Goal: Information Seeking & Learning: Understand process/instructions

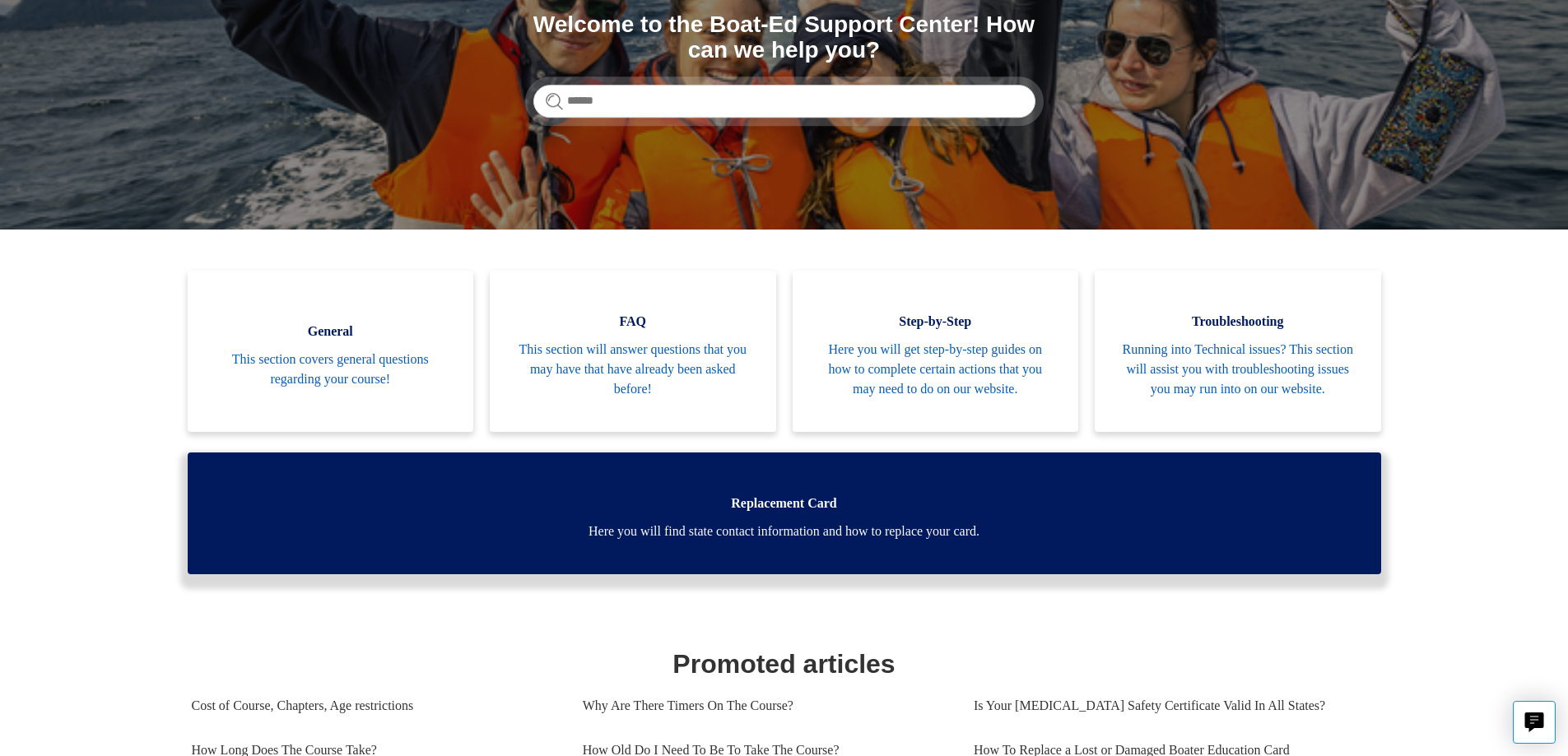
scroll to position [247, 0]
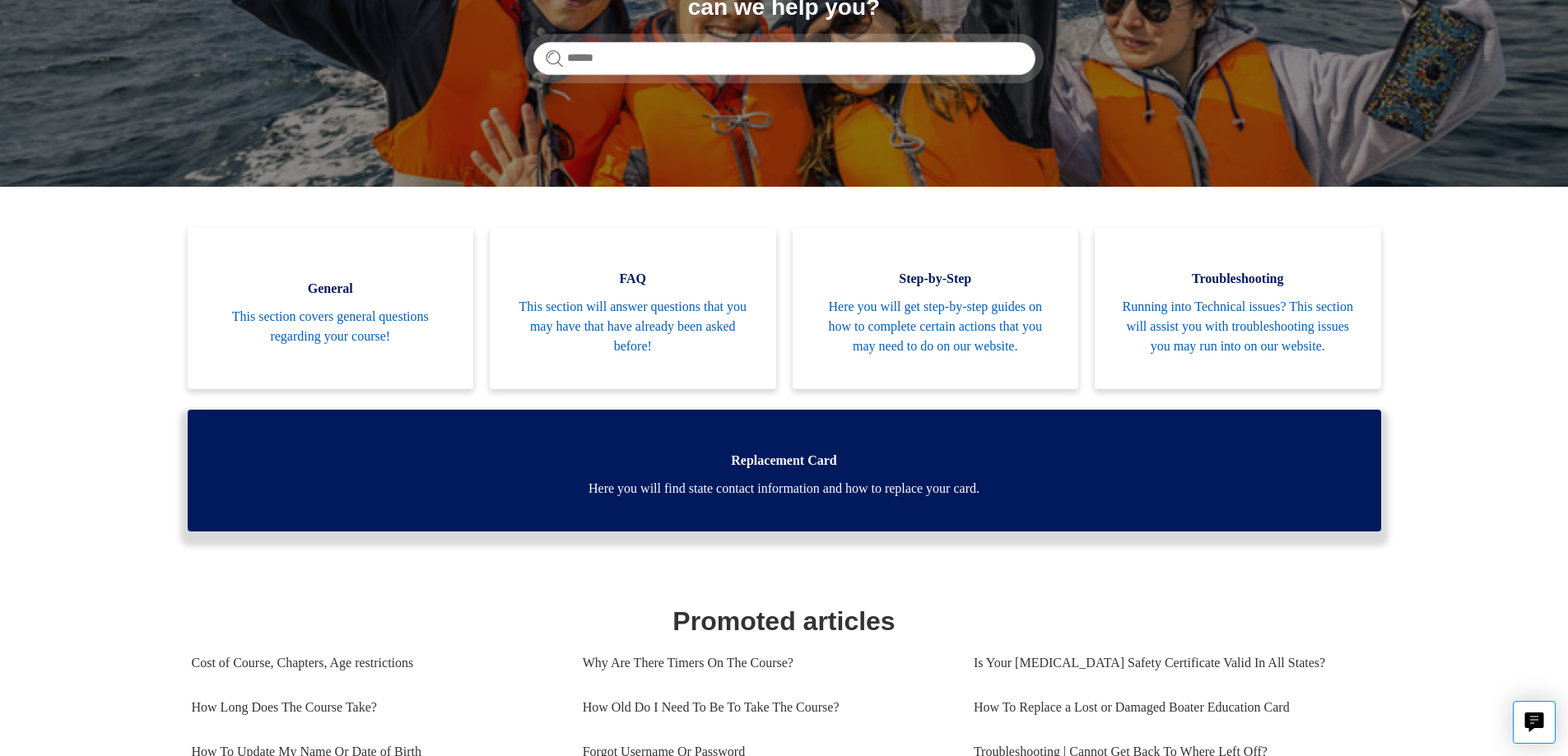
click at [870, 525] on link "Replacement Card Here you will find state contact information and how to replac…" at bounding box center [784, 470] width 1193 height 122
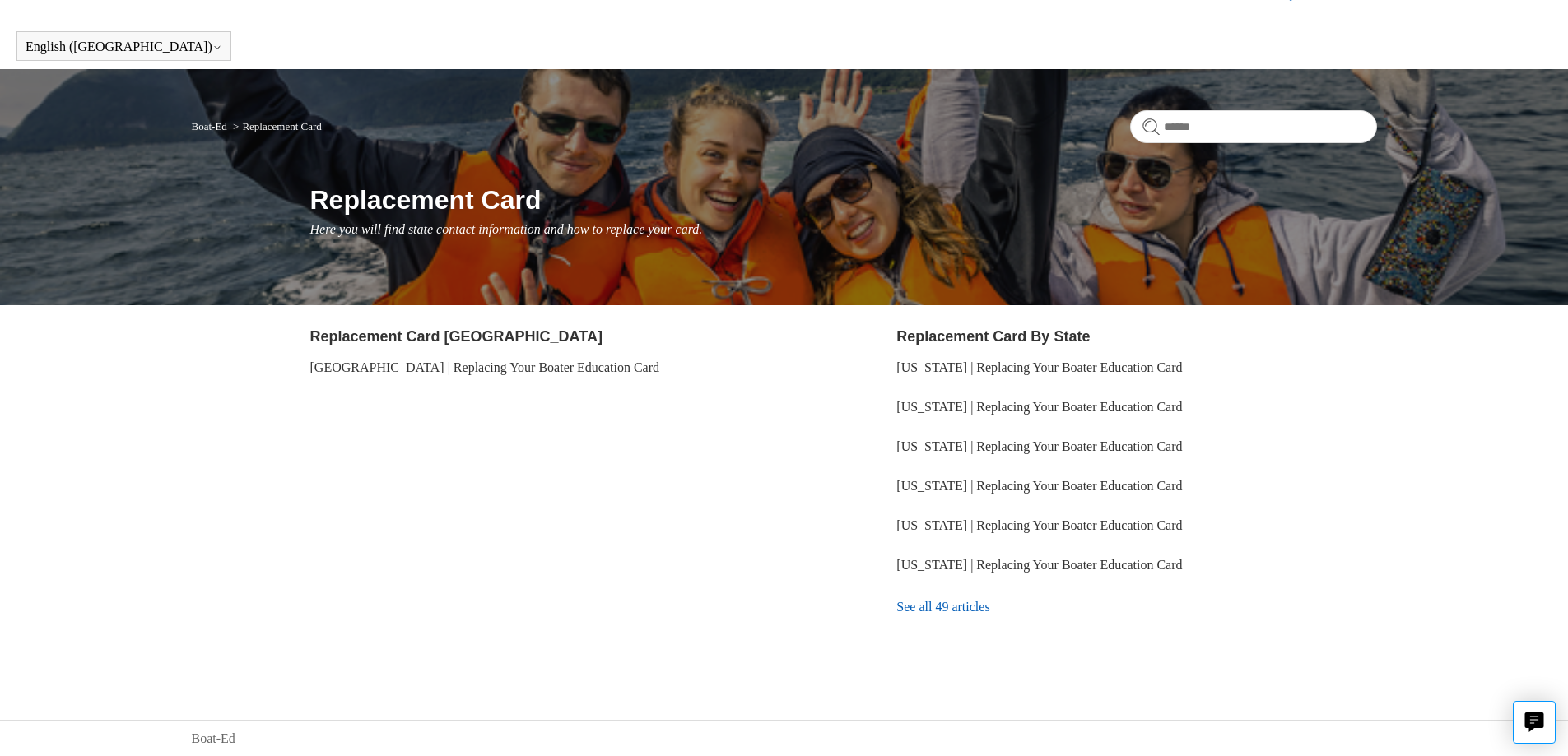
scroll to position [36, 0]
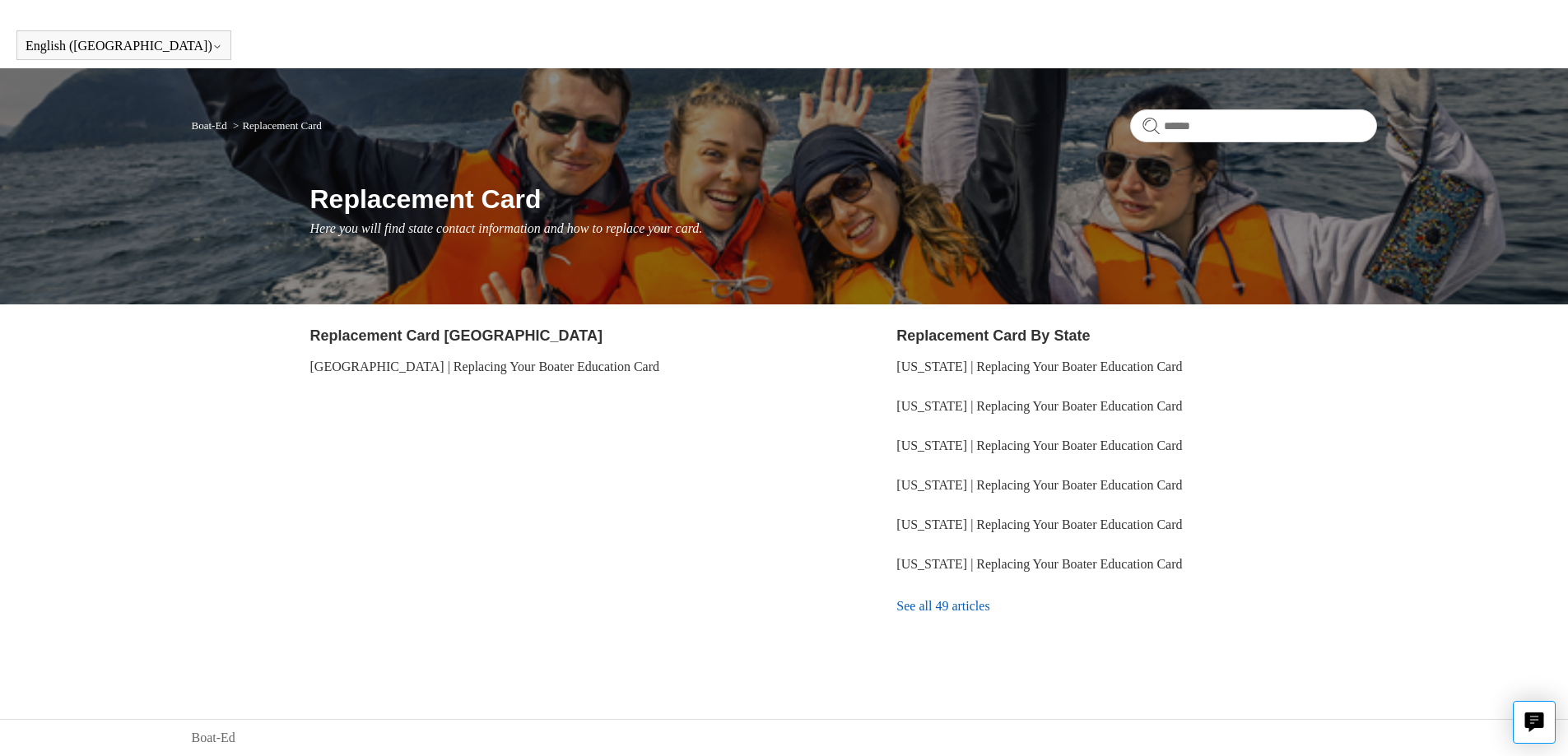
click at [985, 617] on link "See all 49 articles" at bounding box center [1136, 607] width 480 height 44
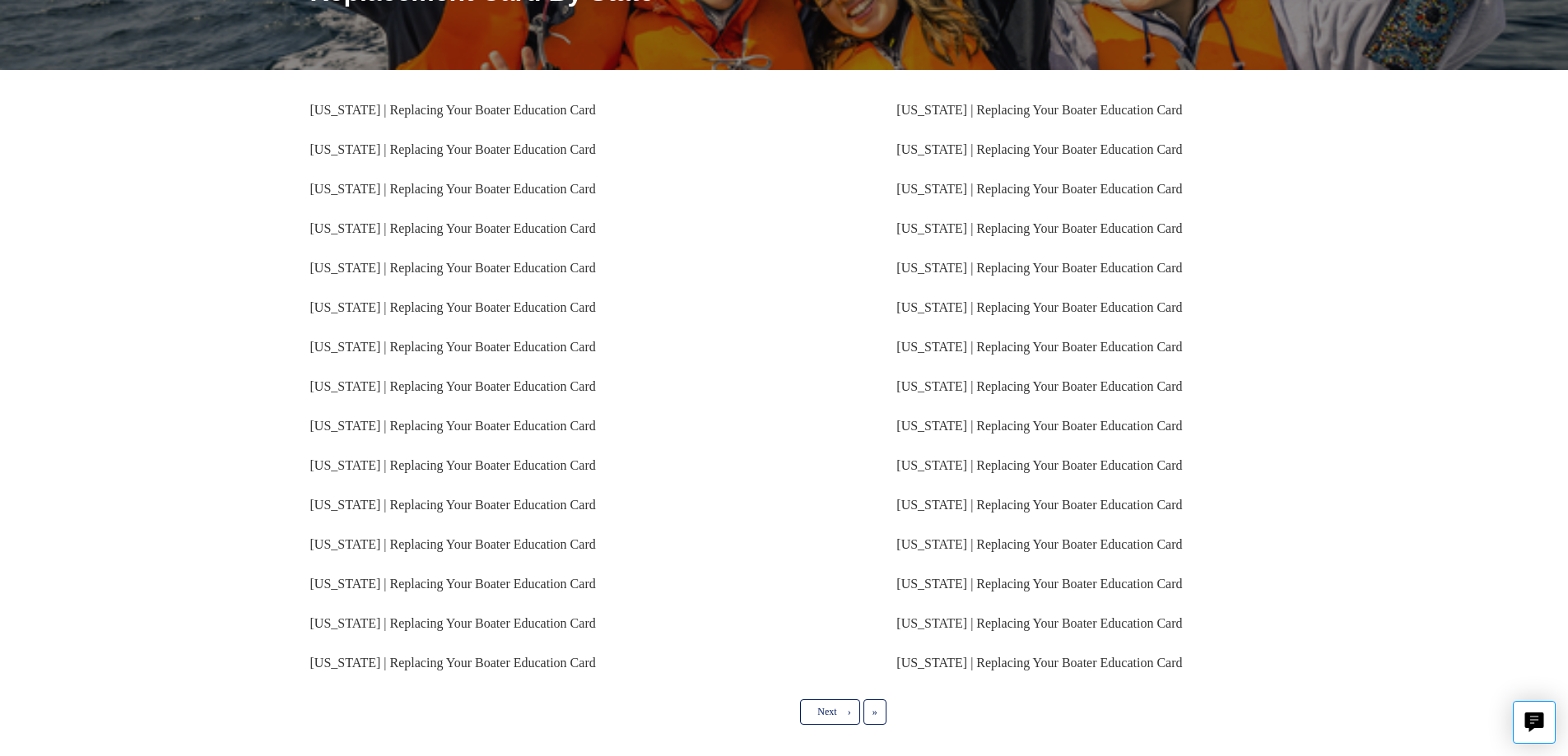
scroll to position [247, 0]
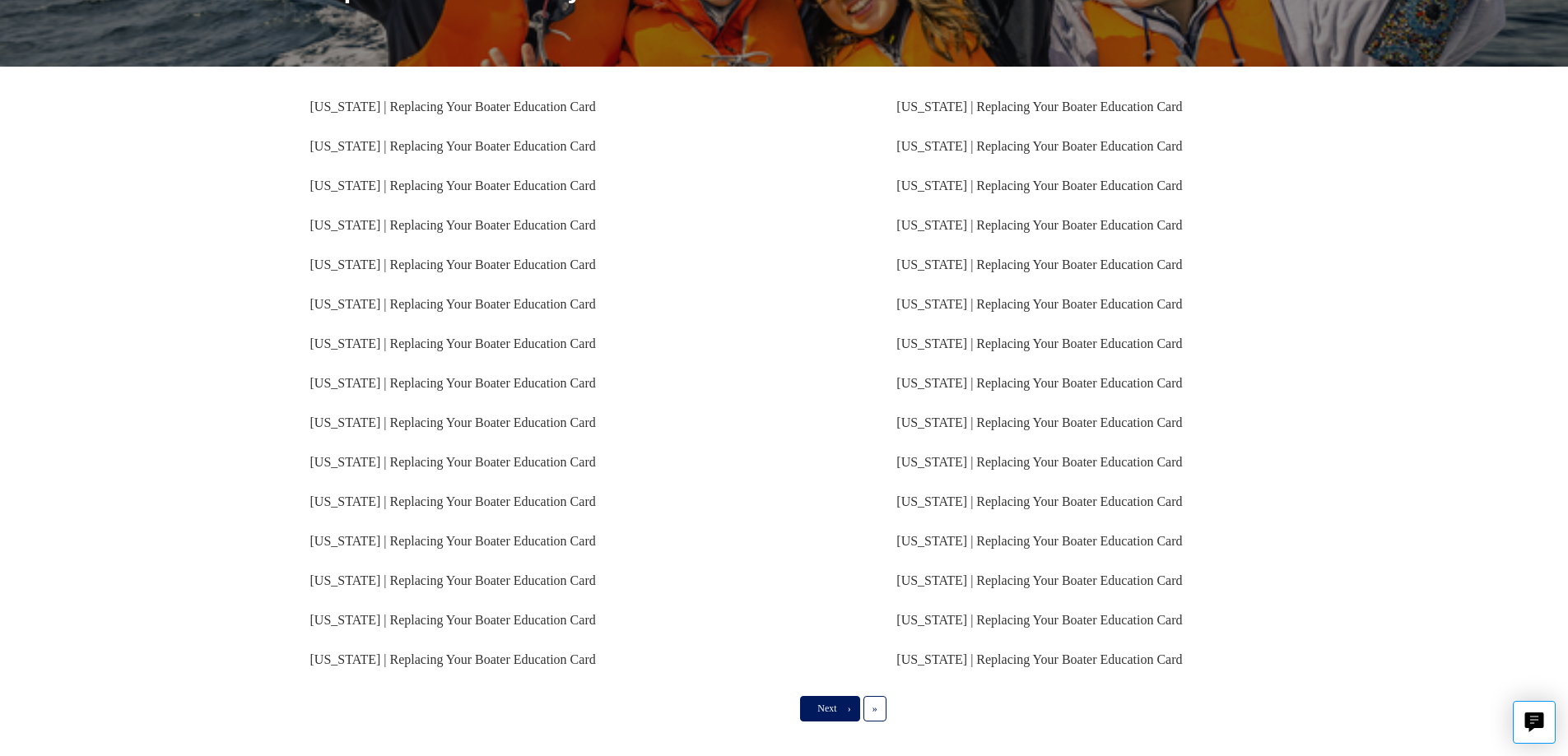
click at [819, 699] on link "Next ›" at bounding box center [829, 708] width 59 height 25
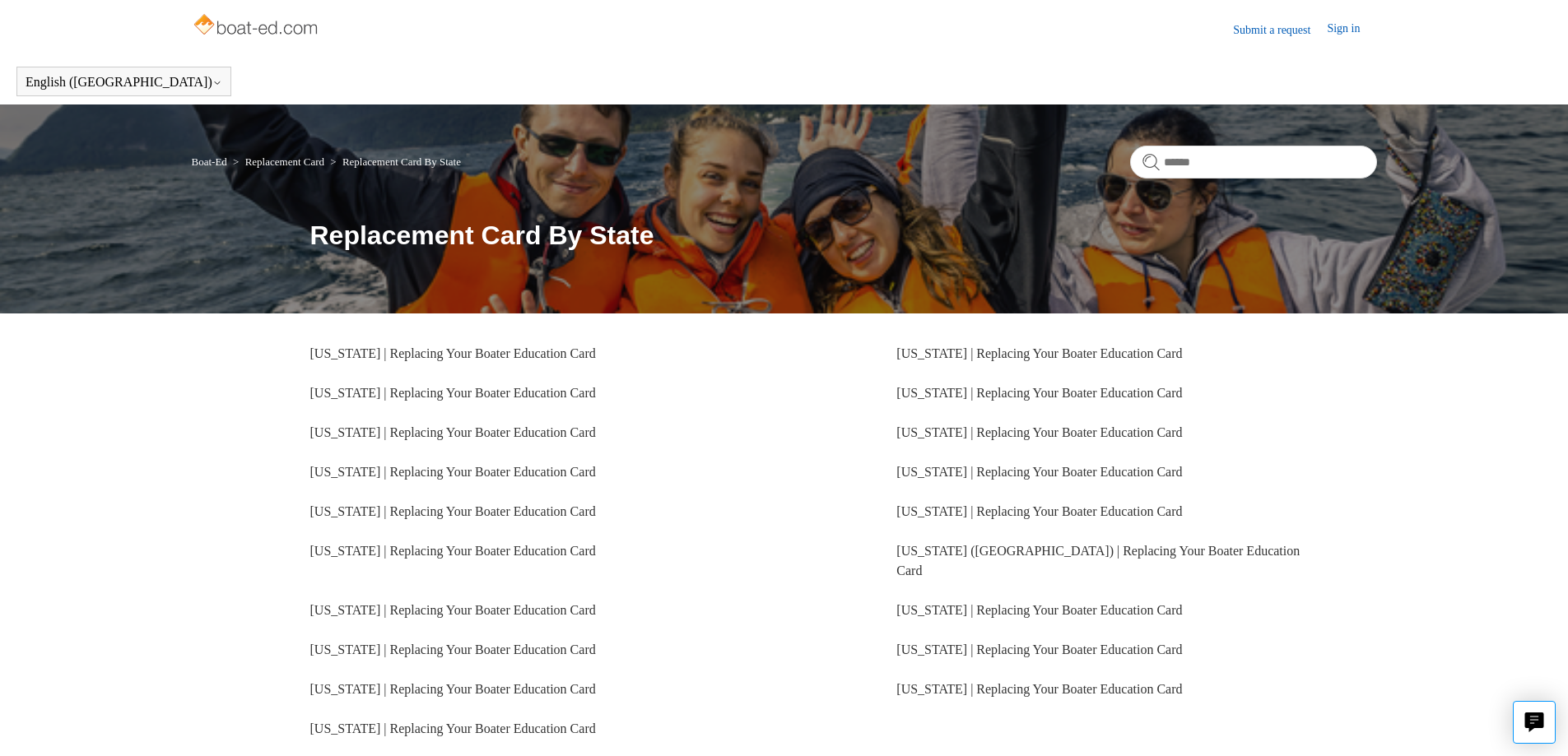
scroll to position [82, 0]
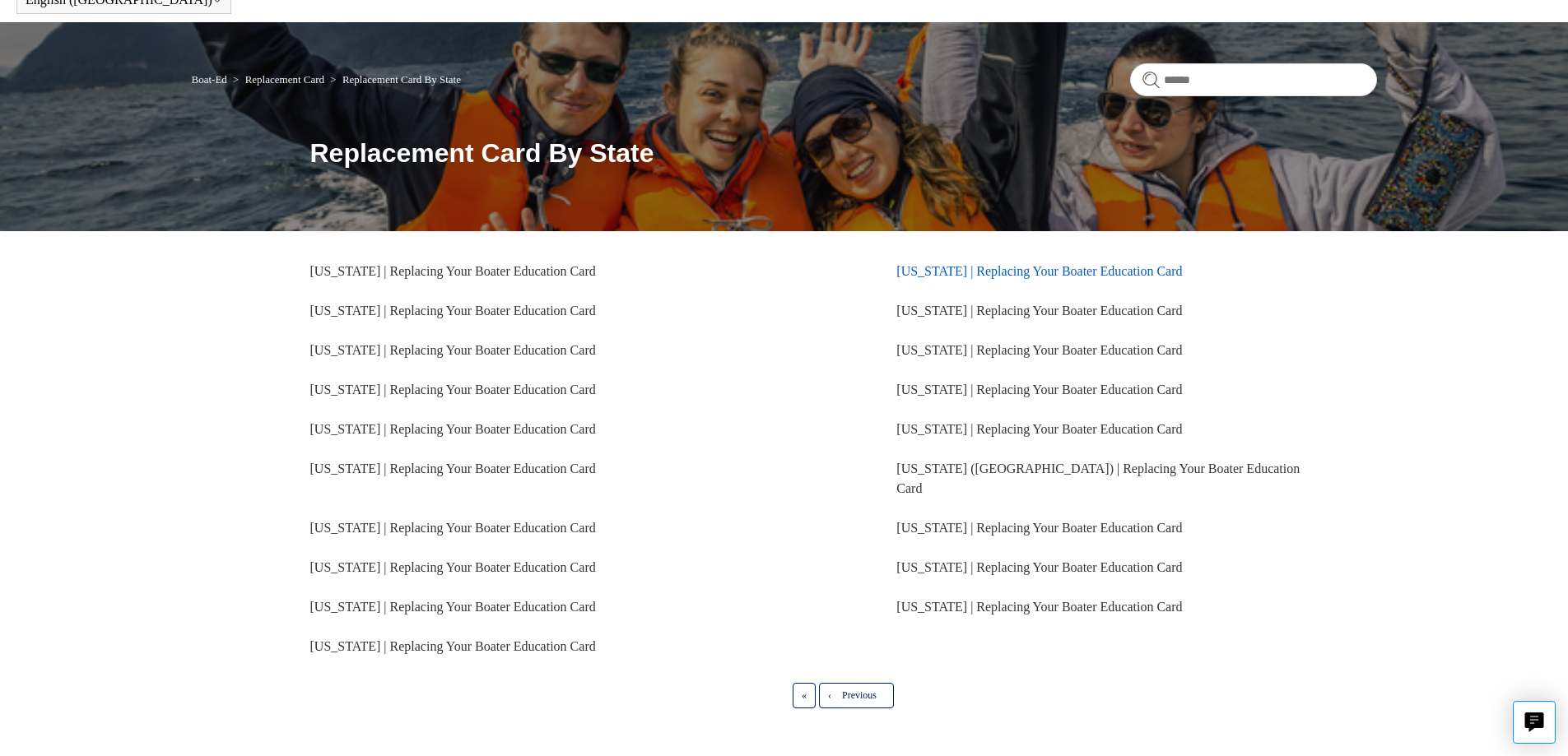
click at [1037, 272] on link "Louisiana | Replacing Your Boater Education Card" at bounding box center [1039, 271] width 286 height 14
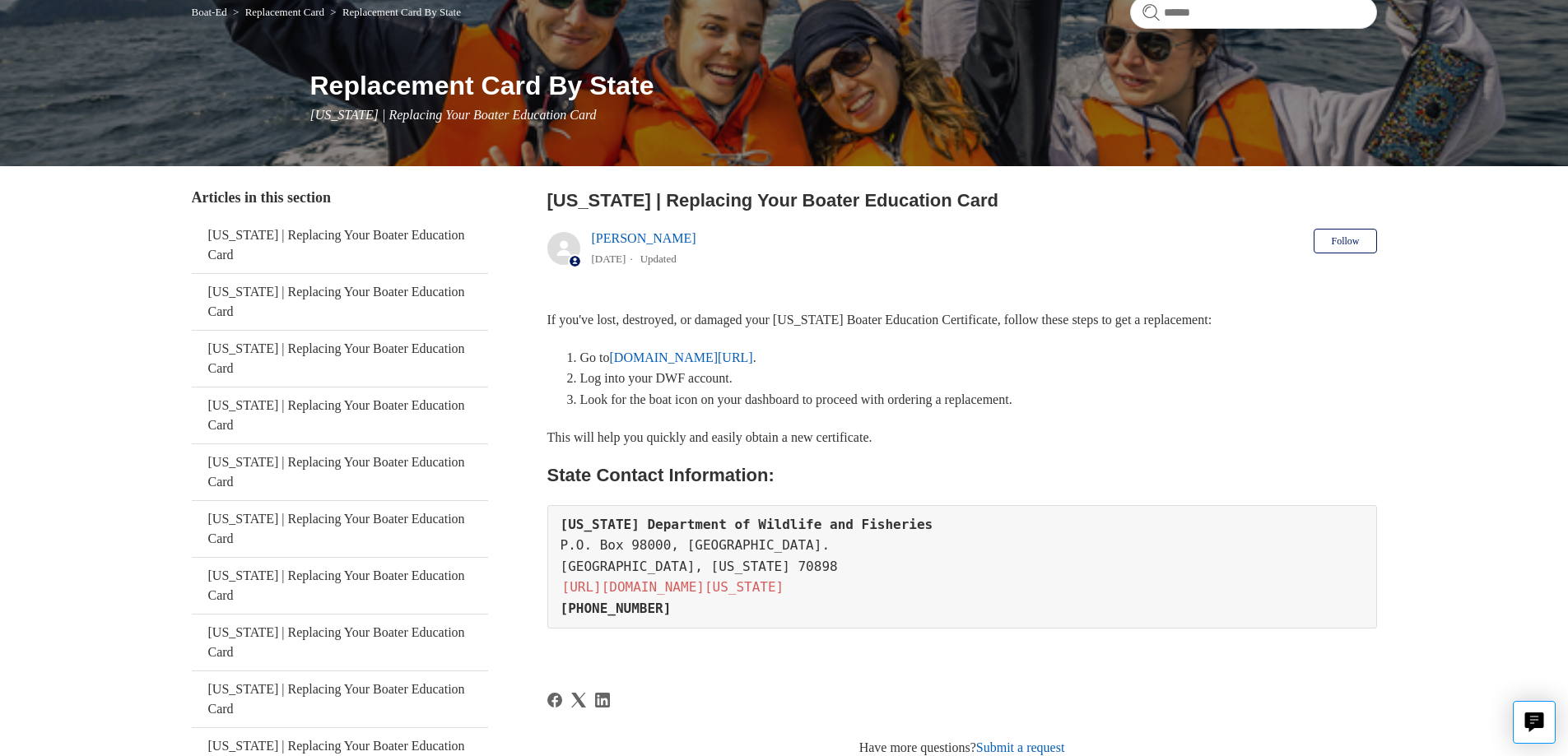
scroll to position [165, 0]
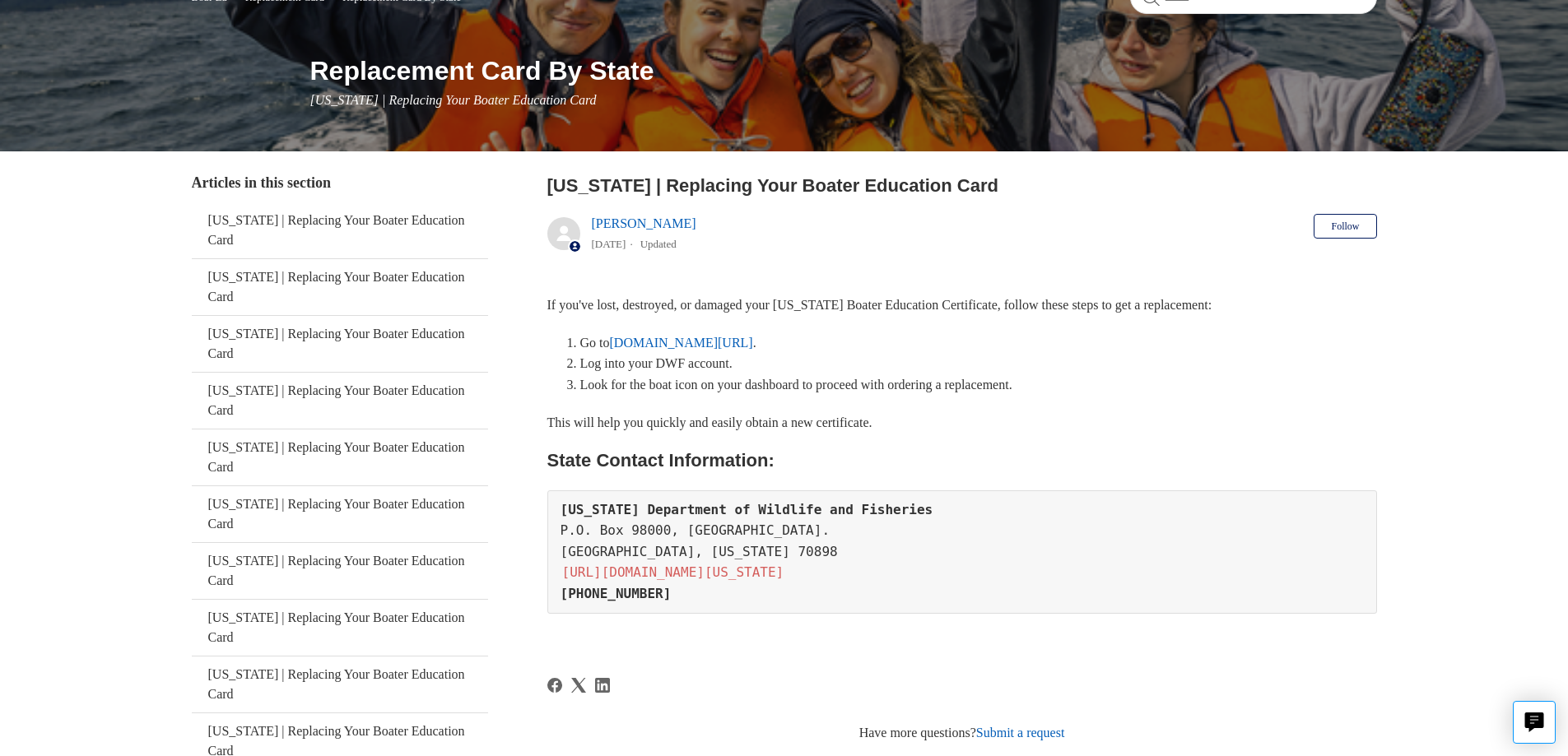
click at [713, 346] on link "louisianaoutdoors.com/dashboard" at bounding box center [682, 342] width 143 height 14
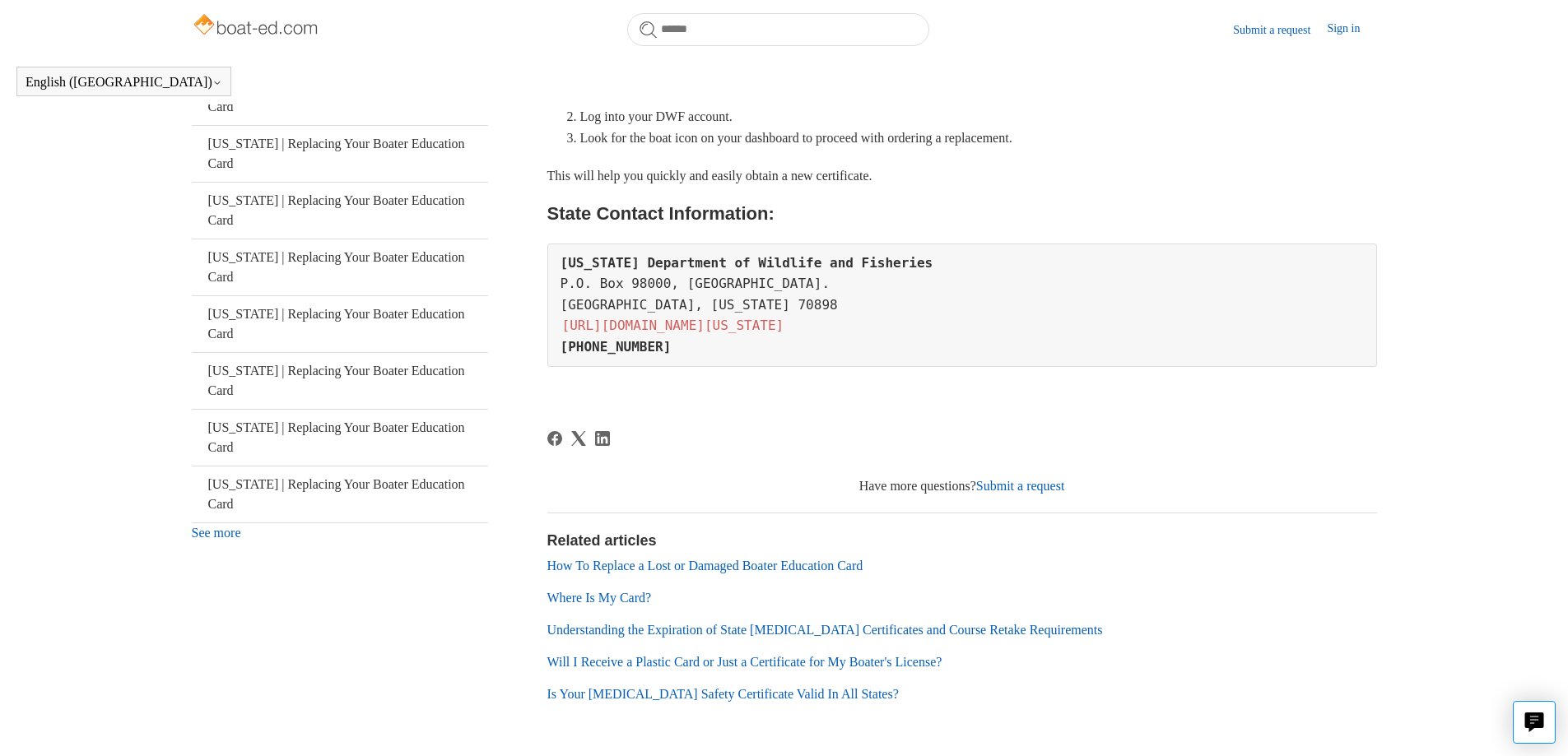
scroll to position [428, 0]
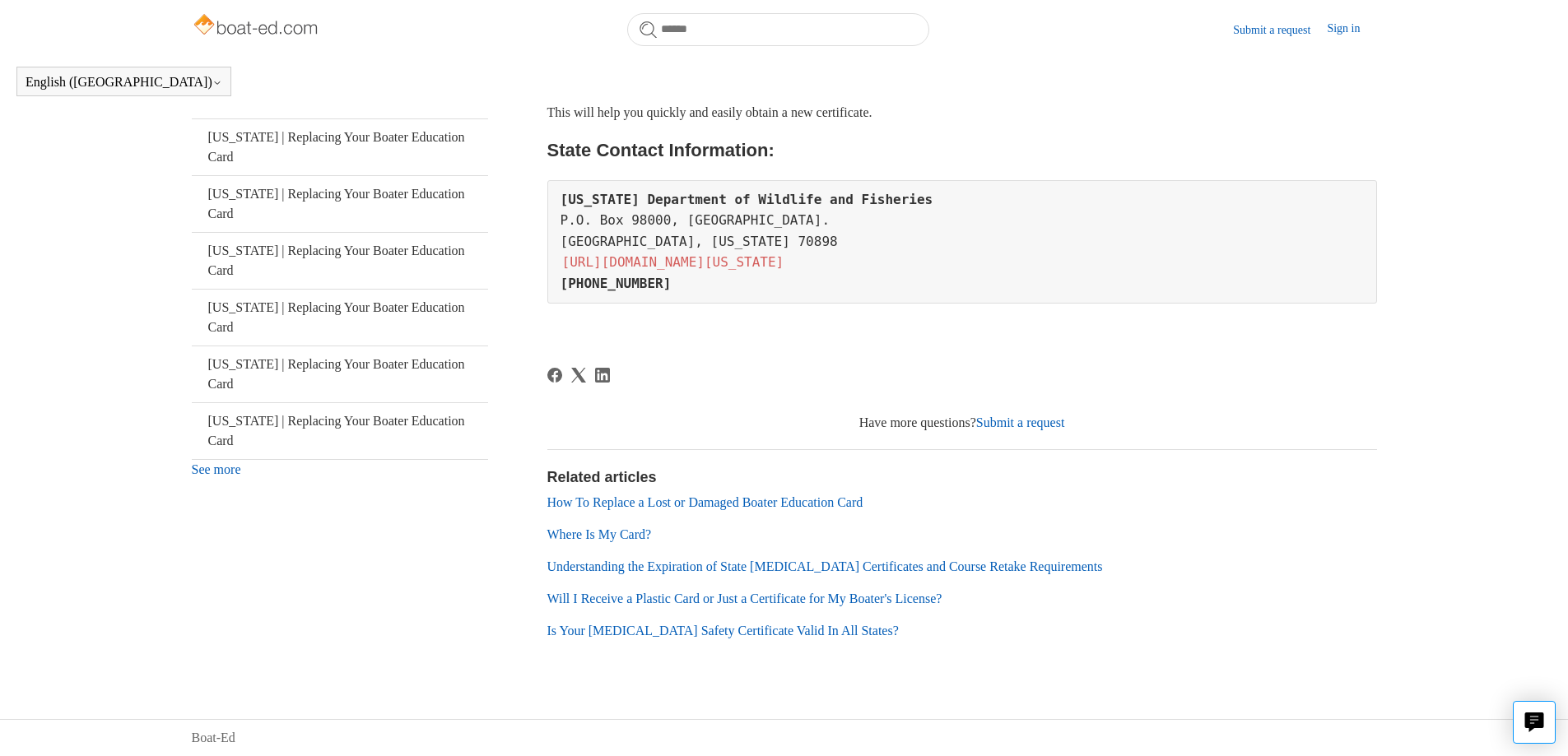
click at [611, 538] on link "Where Is My Card?" at bounding box center [599, 534] width 104 height 14
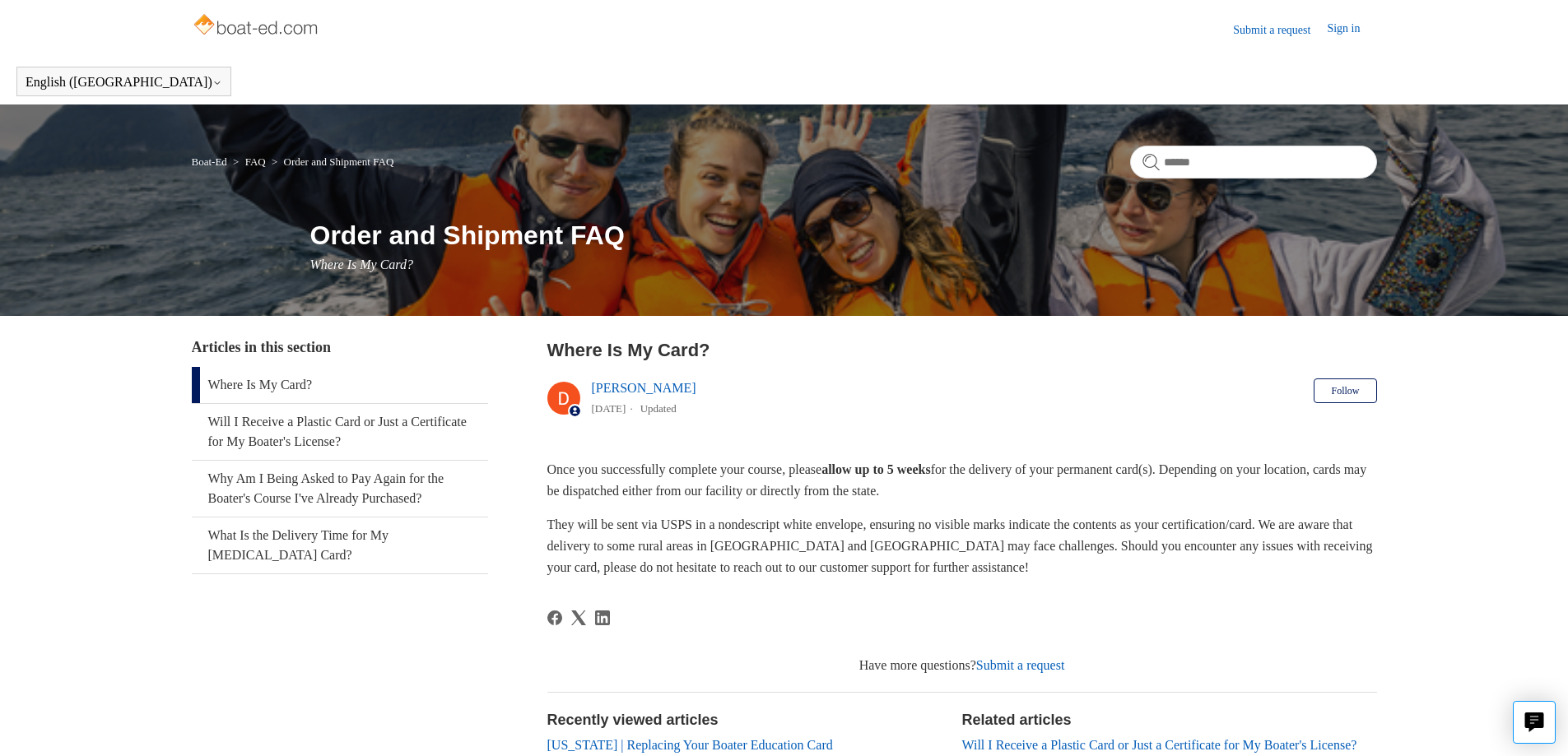
click at [250, 29] on img at bounding box center [257, 26] width 131 height 33
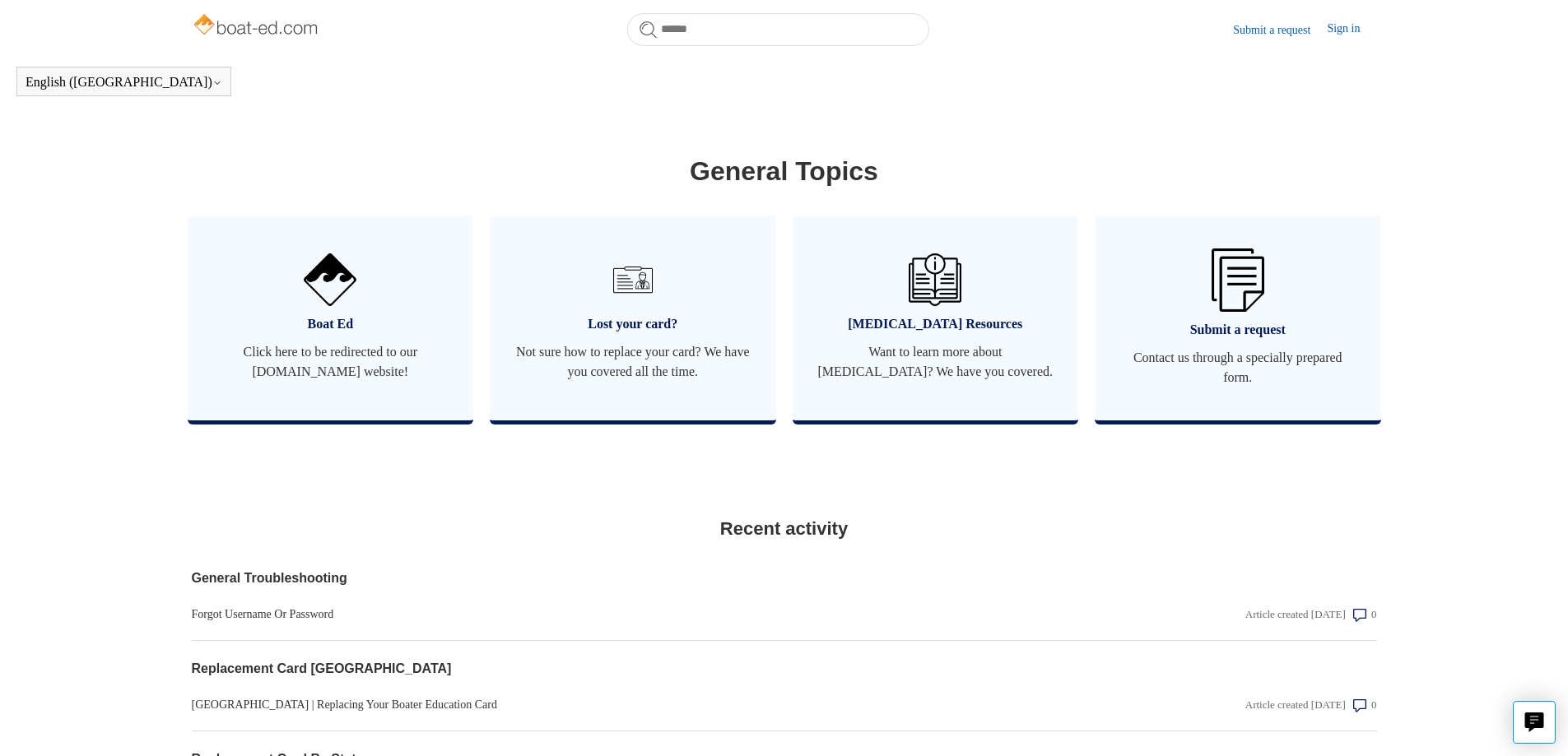
scroll to position [864, 0]
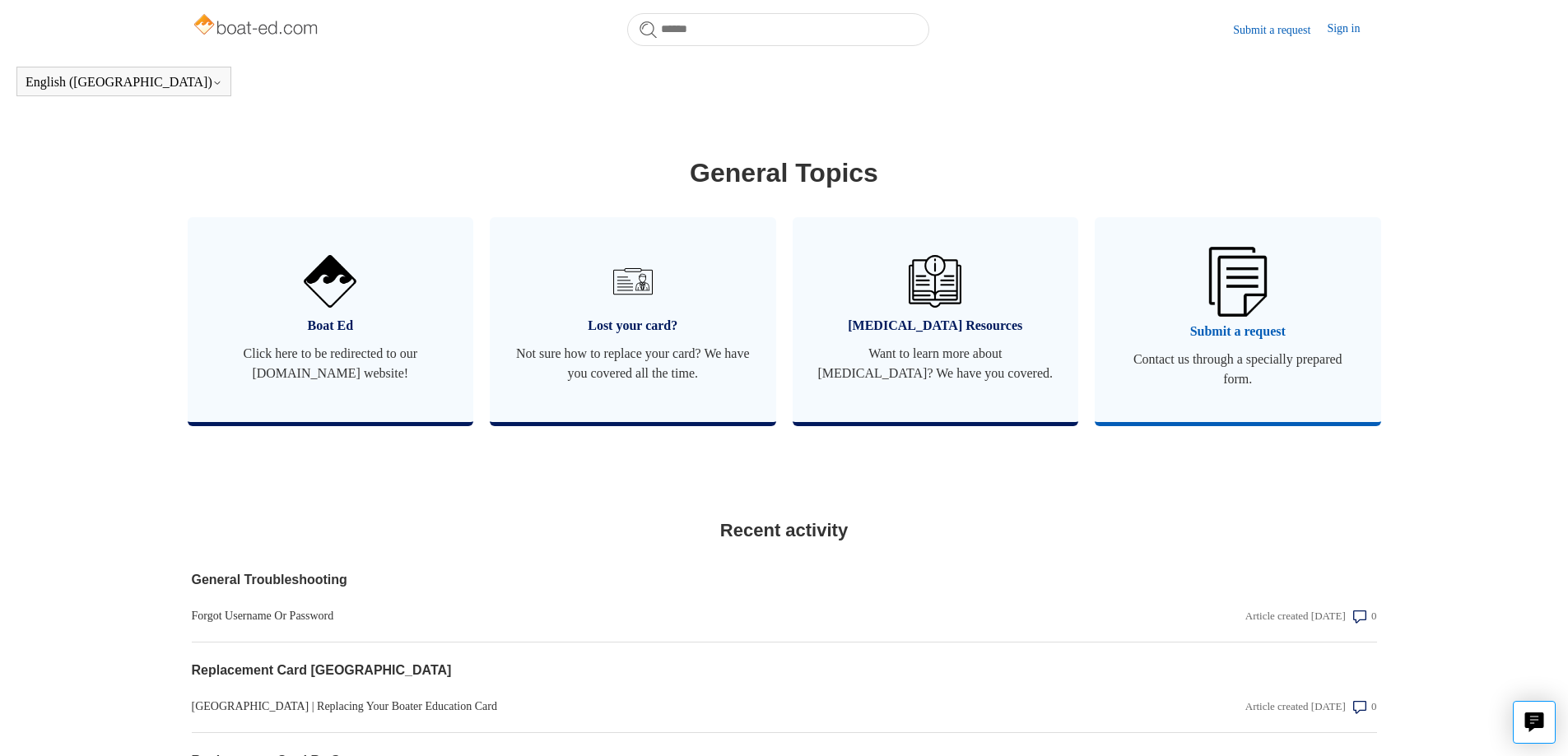
click at [1270, 389] on span "Contact us through a specially prepared form." at bounding box center [1239, 369] width 237 height 39
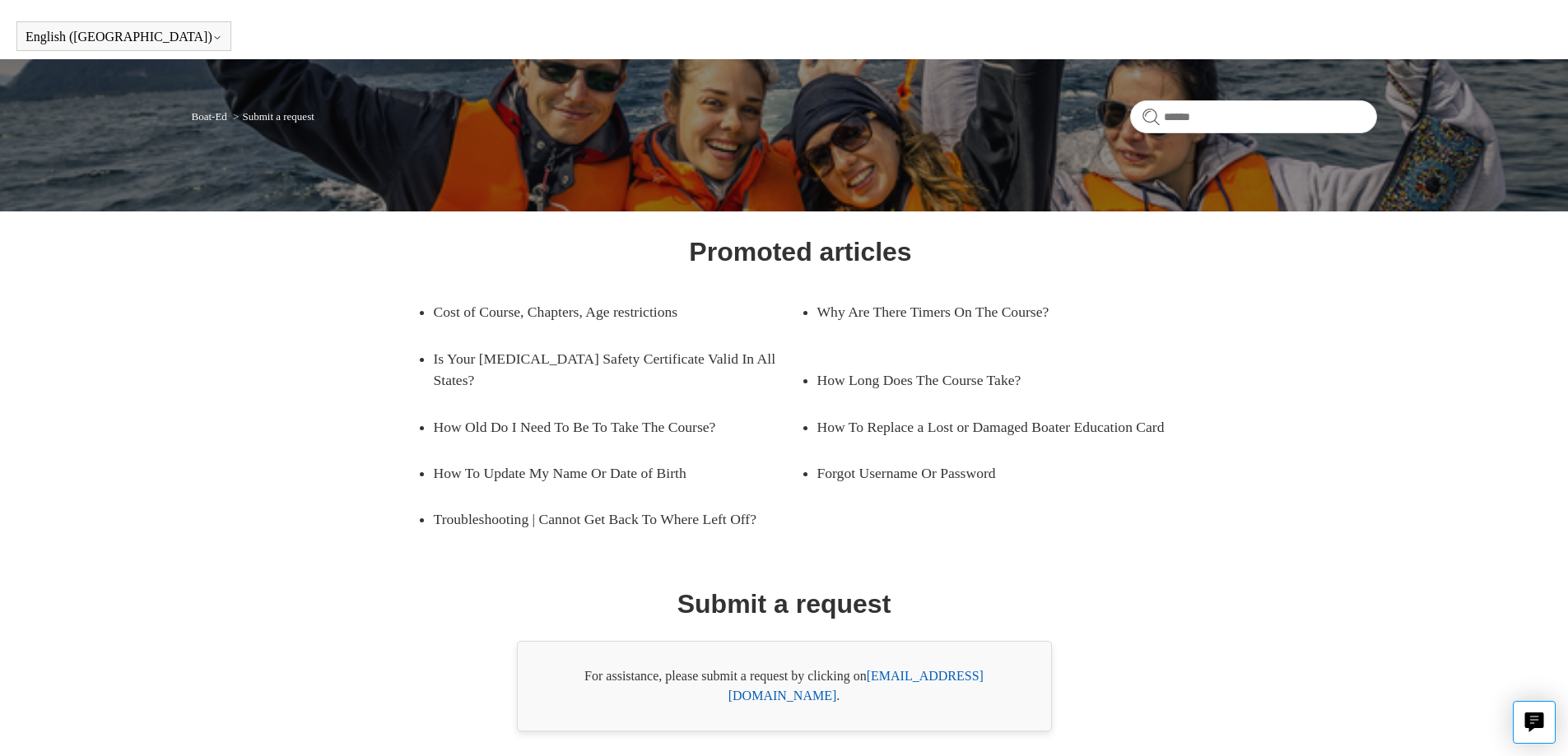
scroll to position [87, 0]
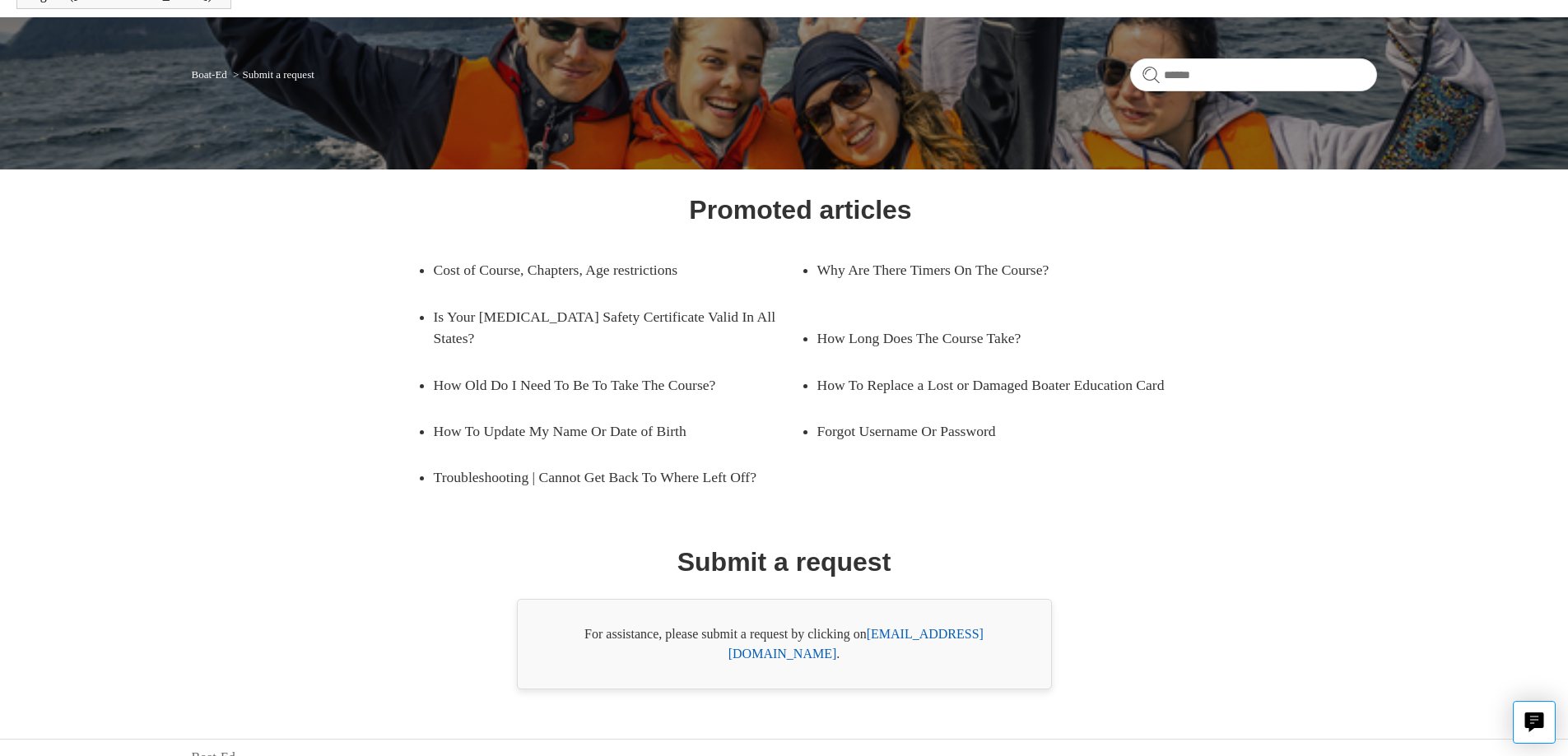
click at [947, 637] on link "[EMAIL_ADDRESS][DOMAIN_NAME]" at bounding box center [855, 644] width 255 height 34
click at [925, 638] on link "support@boat-ed.com" at bounding box center [855, 644] width 255 height 34
drag, startPoint x: 1009, startPoint y: 633, endPoint x: 874, endPoint y: 638, distance: 135.1
click at [874, 638] on div "For assistance, please submit a request by clicking on support@boat-ed.com ." at bounding box center [784, 644] width 535 height 90
click at [988, 452] on link "Forgot Username Or Password" at bounding box center [988, 431] width 342 height 46
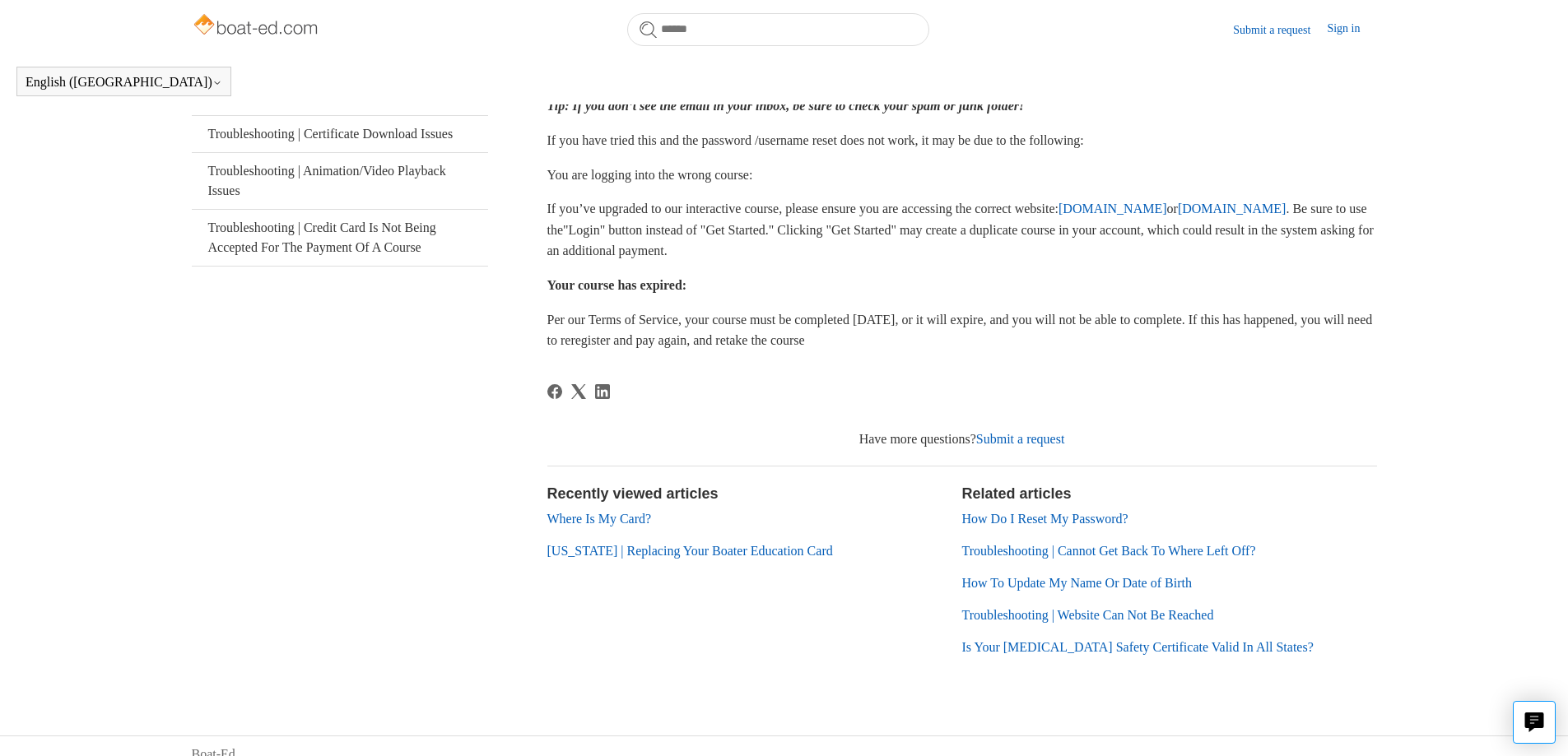
scroll to position [389, 0]
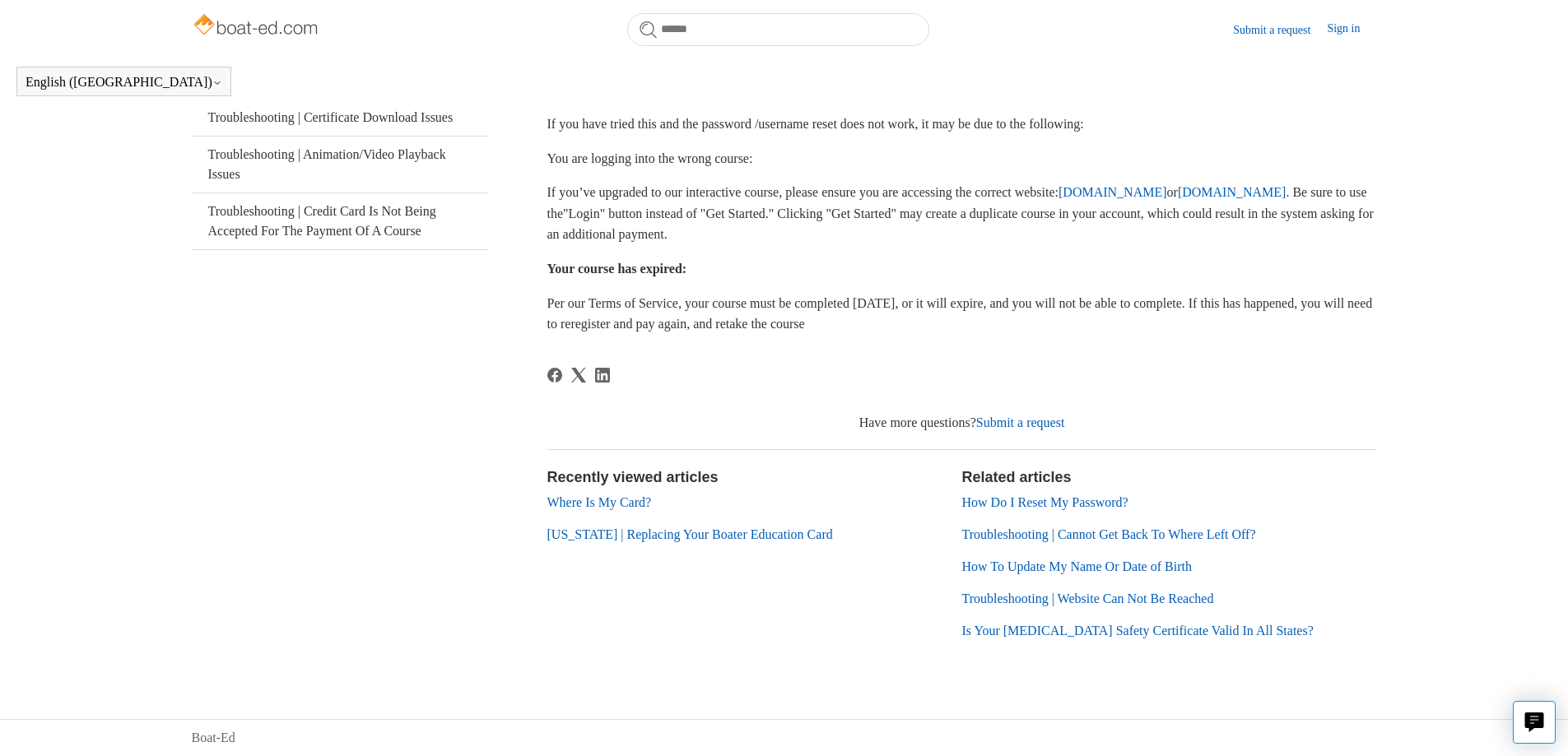
click at [1178, 199] on link "www.ilearntoboat.com" at bounding box center [1232, 192] width 108 height 14
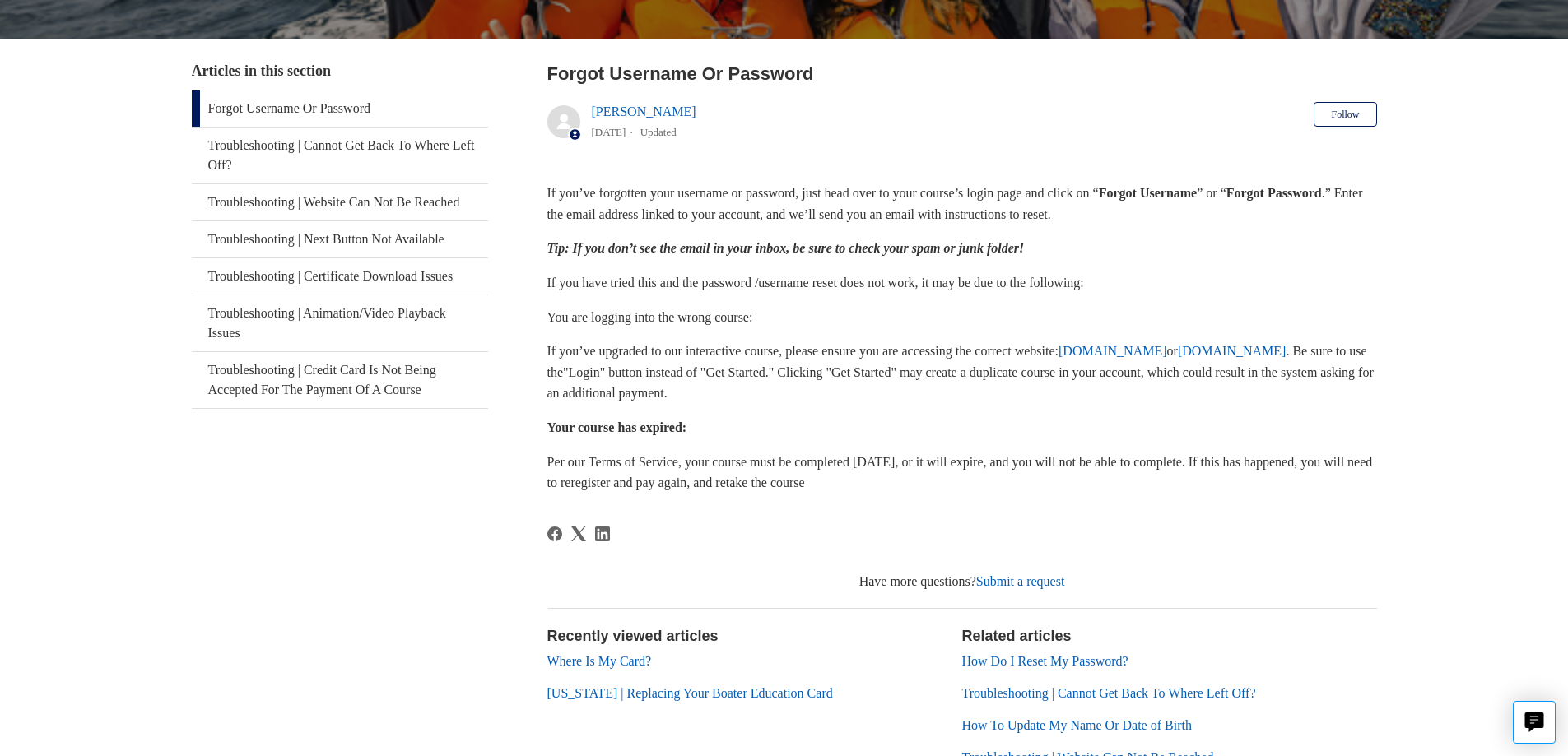
scroll to position [270, 0]
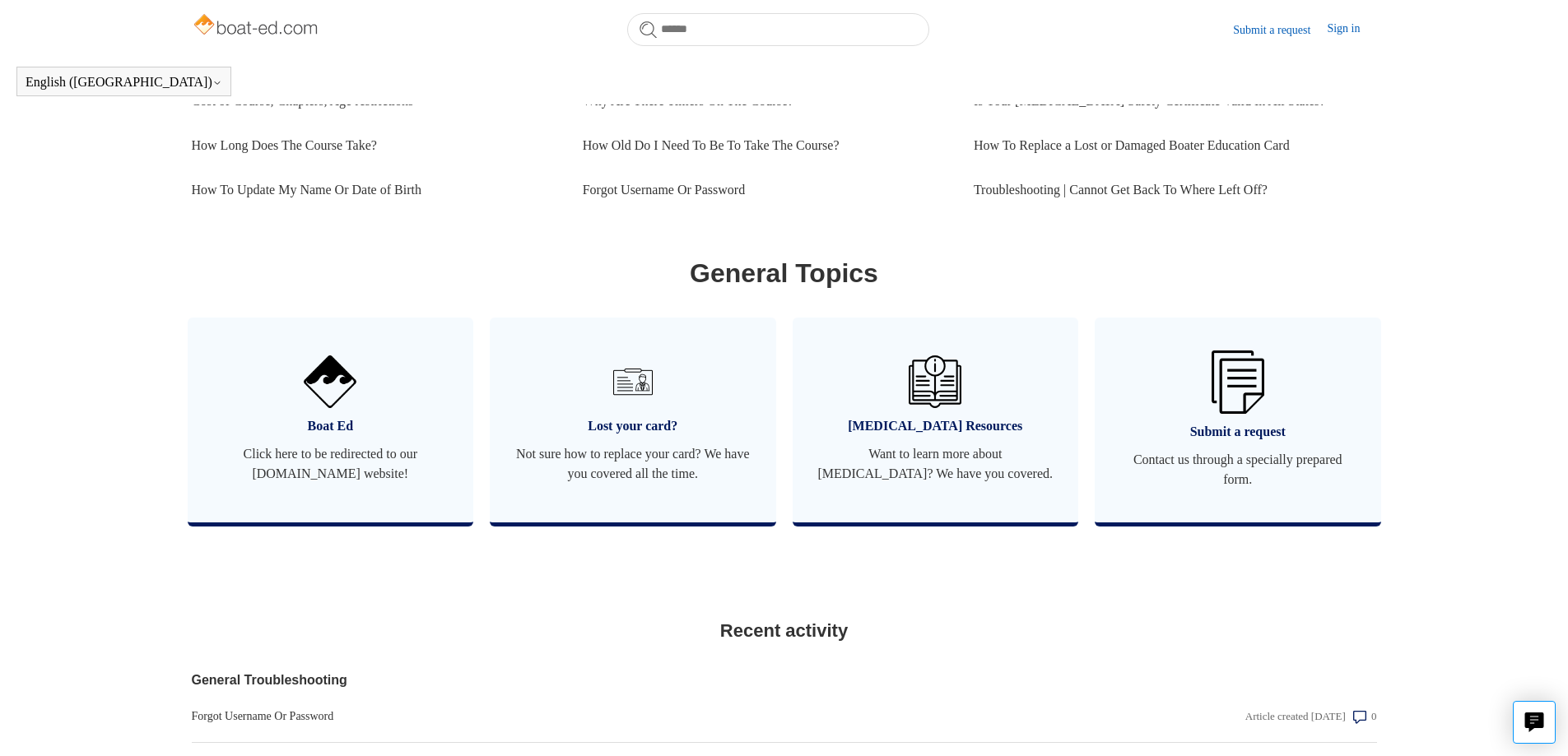
scroll to position [776, 0]
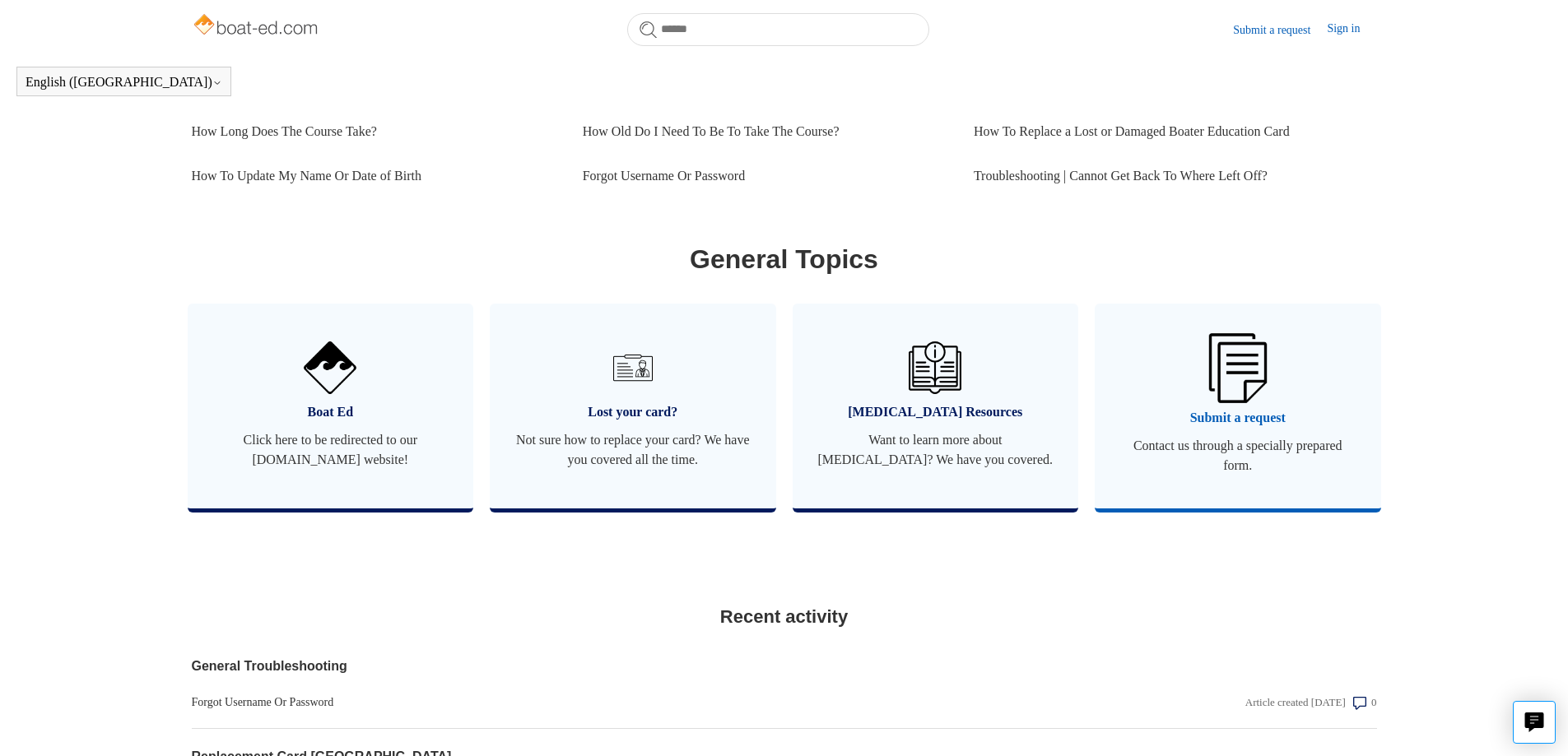
click at [1191, 427] on span "Submit a request" at bounding box center [1239, 417] width 237 height 20
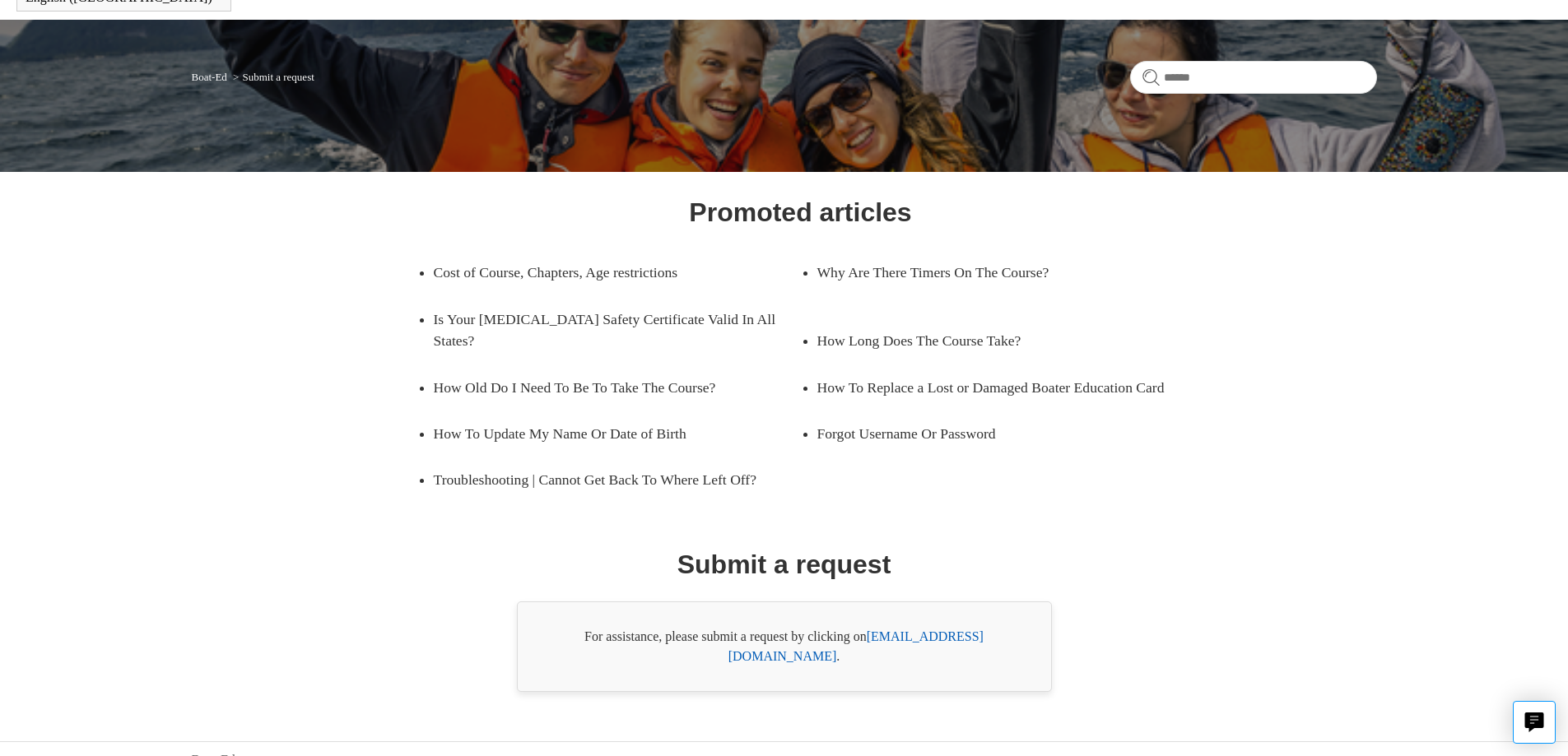
scroll to position [87, 0]
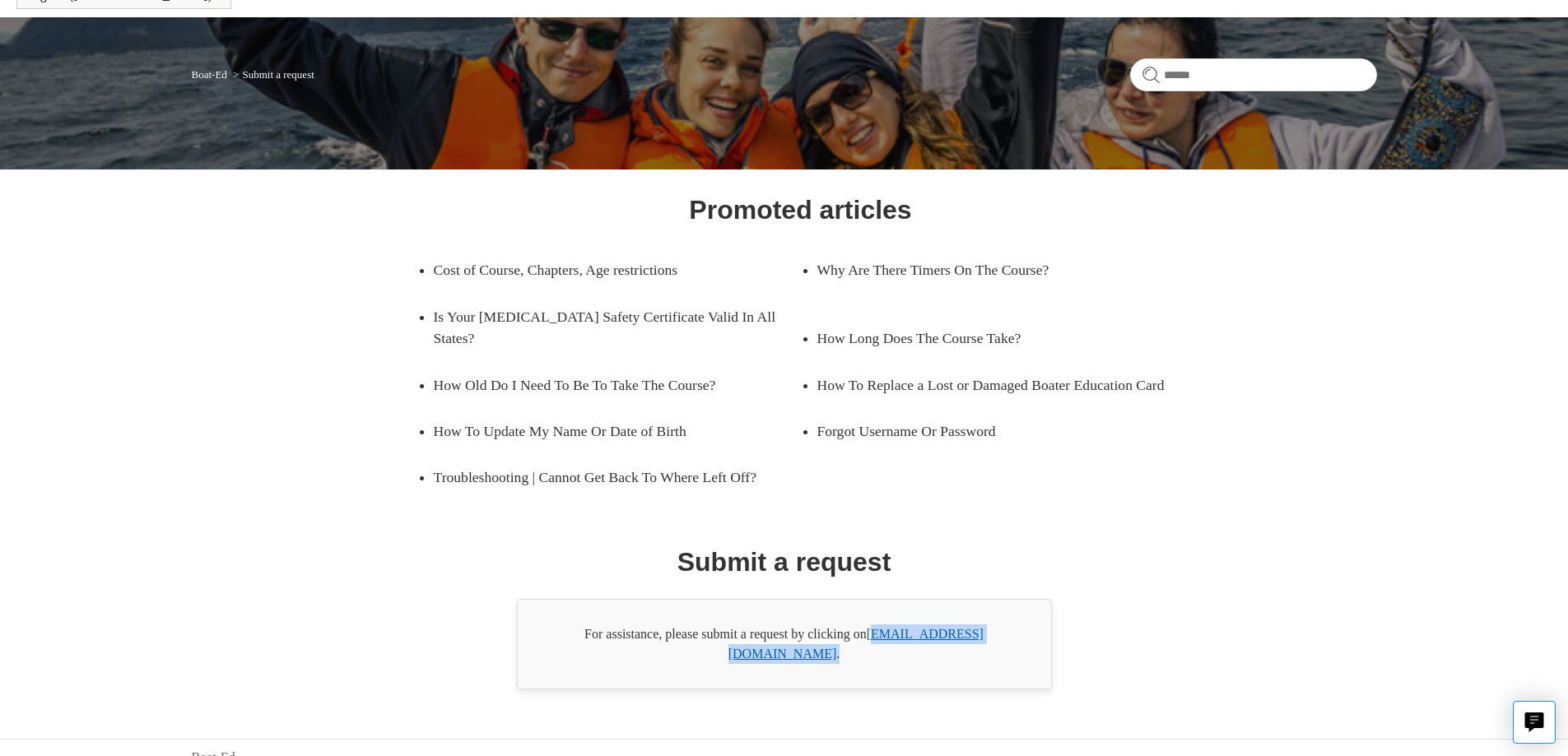
drag, startPoint x: 1011, startPoint y: 634, endPoint x: 879, endPoint y: 631, distance: 132.0
click at [879, 631] on div "For assistance, please submit a request by clicking on [EMAIL_ADDRESS][DOMAIN_N…" at bounding box center [784, 644] width 535 height 90
click at [897, 635] on link "support@boat-ed.com" at bounding box center [855, 644] width 255 height 34
click at [879, 637] on link "support@boat-ed.com" at bounding box center [855, 644] width 255 height 34
click at [954, 636] on link "support@boat-ed.com" at bounding box center [855, 644] width 255 height 34
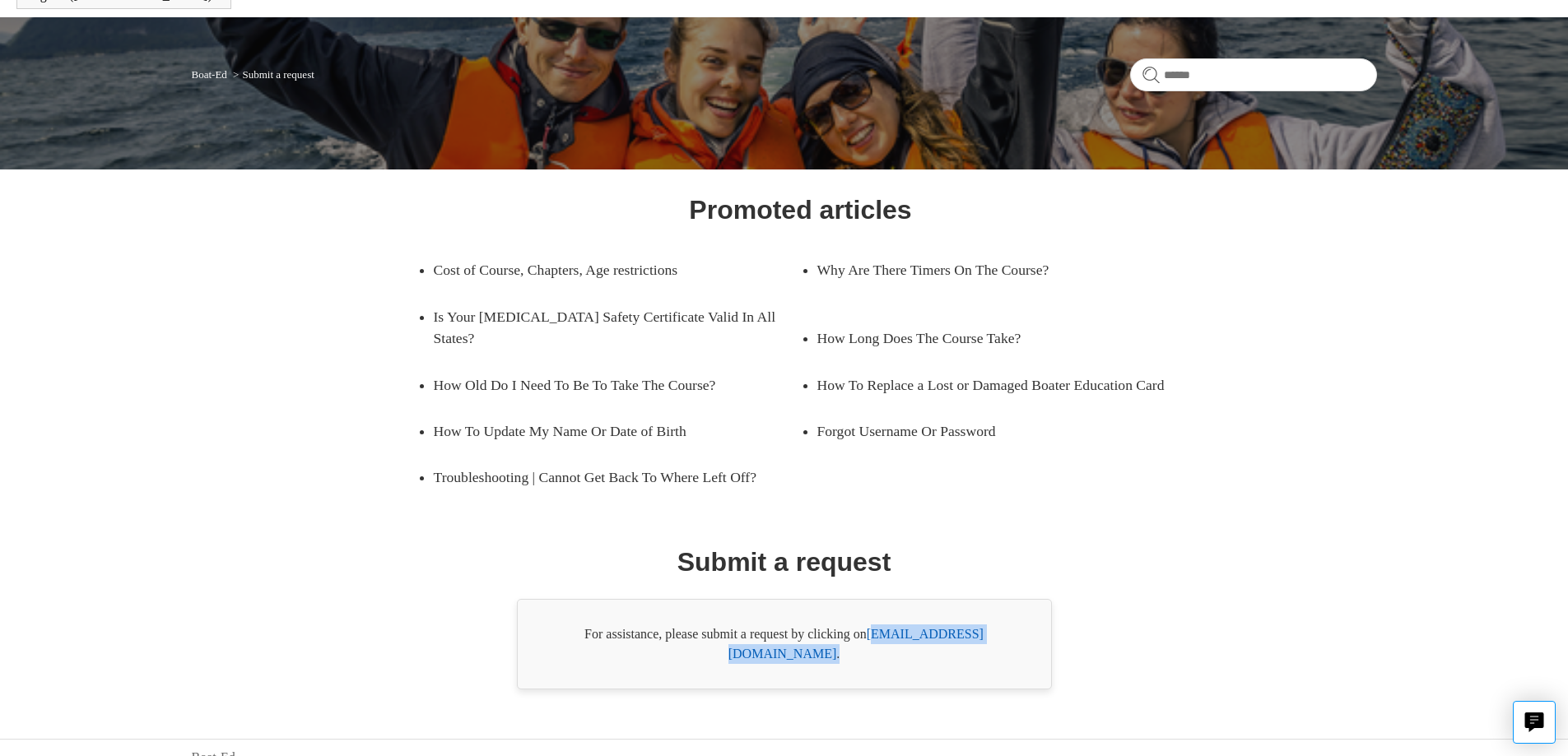
click at [1052, 631] on div "Promoted articles Cost of Course, Chapters, Age restrictions Why Are There Time…" at bounding box center [784, 439] width 1067 height 499
drag, startPoint x: 953, startPoint y: 634, endPoint x: 1099, endPoint y: 659, distance: 148.1
click at [1099, 659] on div "Promoted articles Cost of Course, Chapters, Age restrictions Why Are There Time…" at bounding box center [784, 439] width 1067 height 499
click at [894, 643] on div "For assistance, please submit a request by clicking on support@boat-ed.com ." at bounding box center [784, 644] width 535 height 90
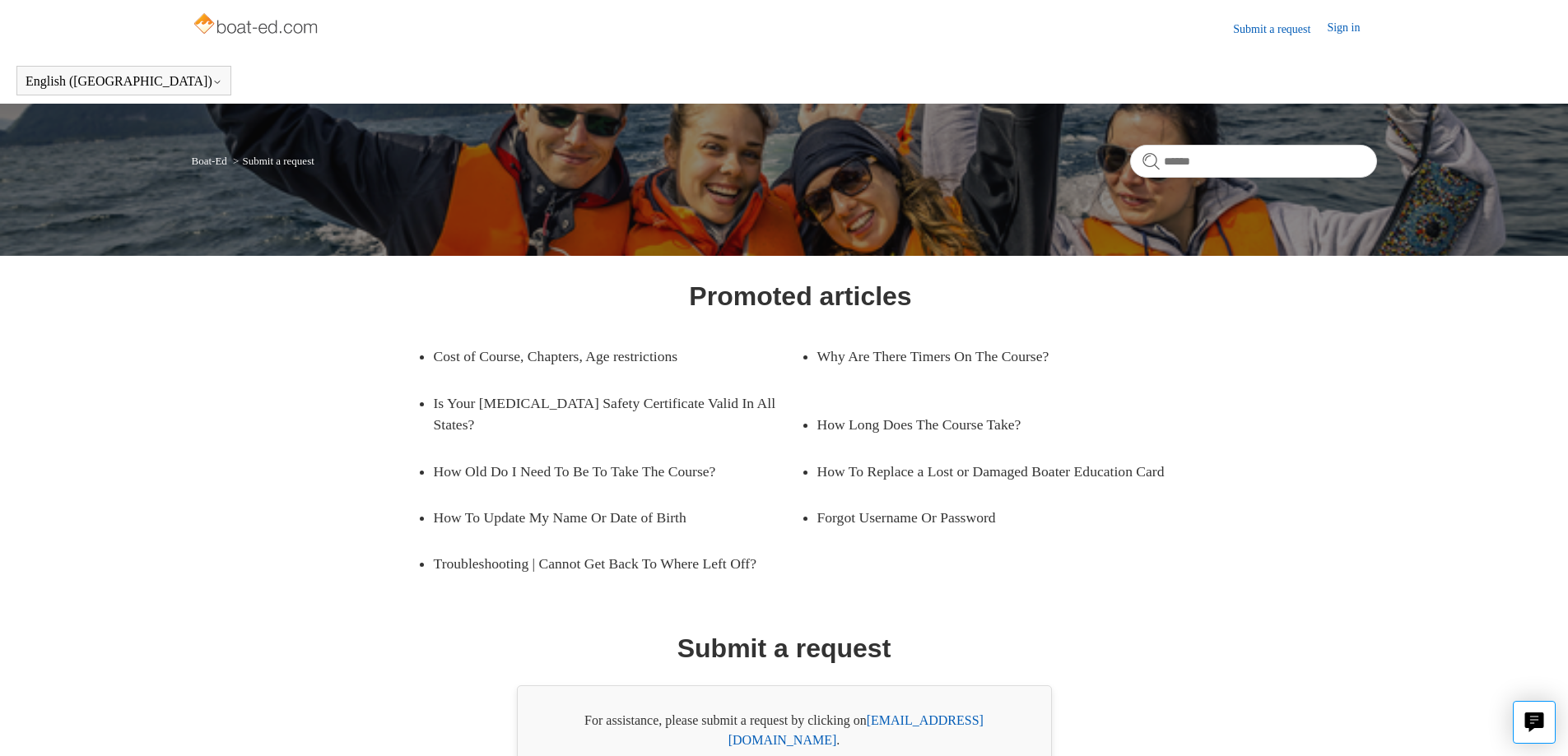
scroll to position [0, 0]
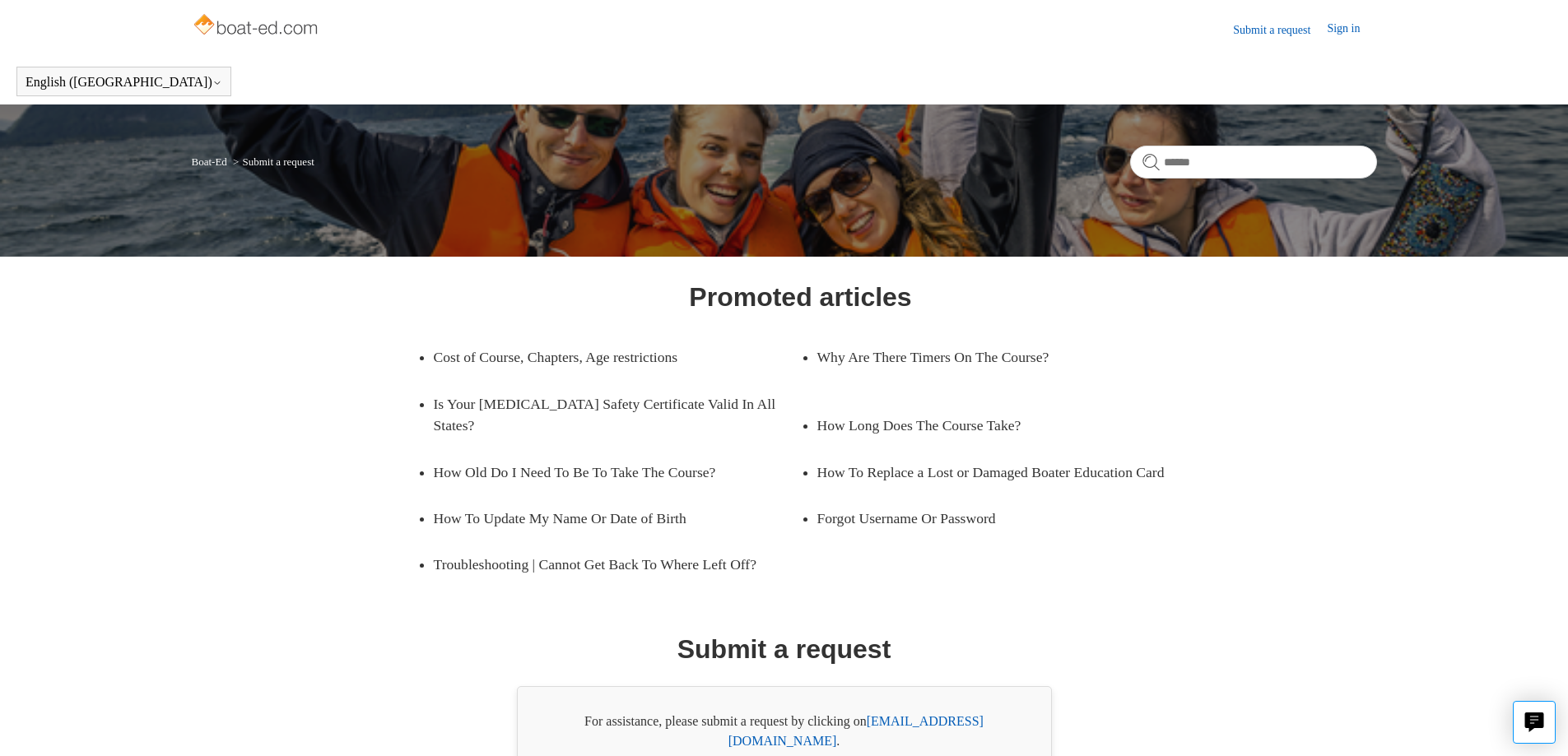
click at [265, 20] on img at bounding box center [257, 26] width 131 height 33
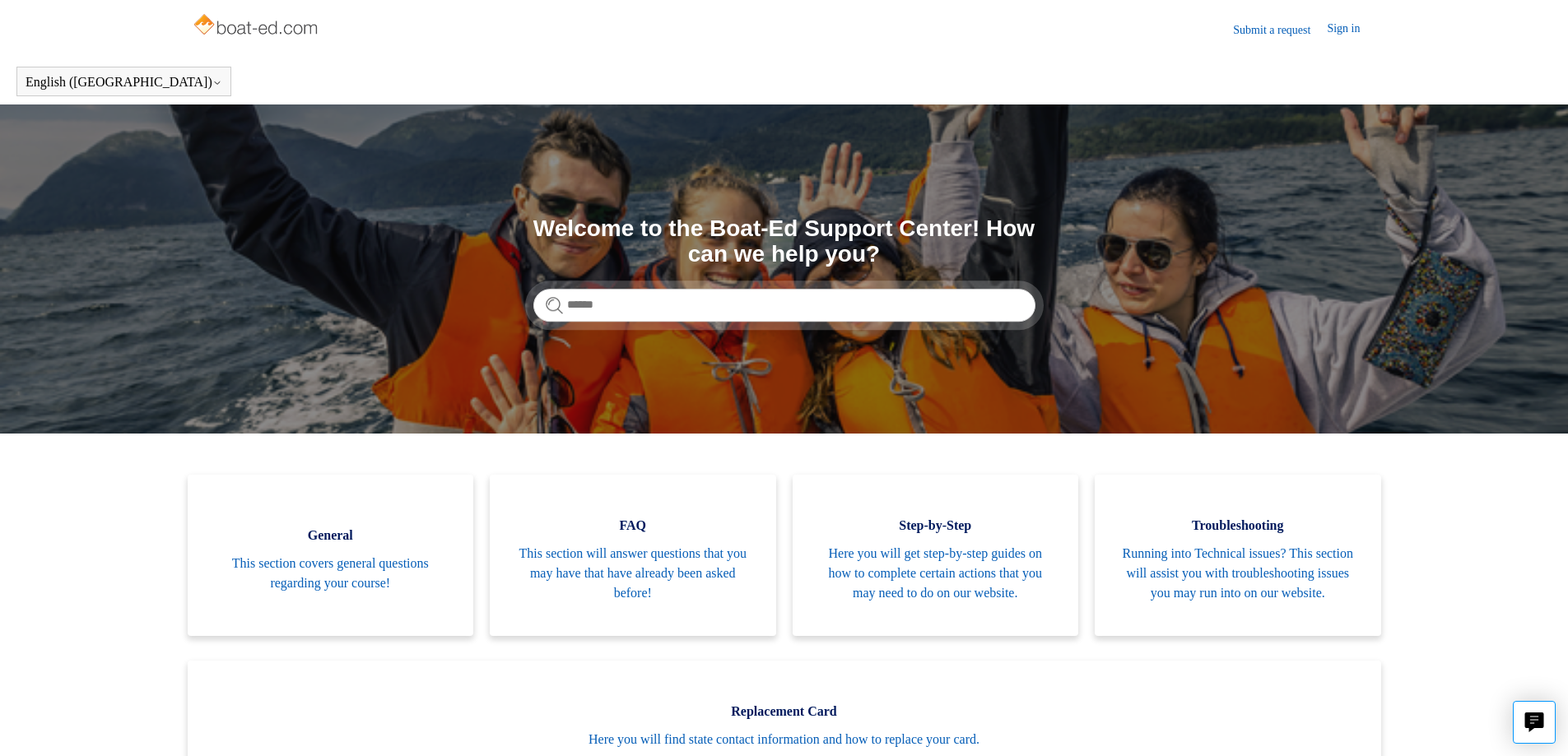
click at [1240, 34] on link "Submit a request" at bounding box center [1280, 30] width 94 height 17
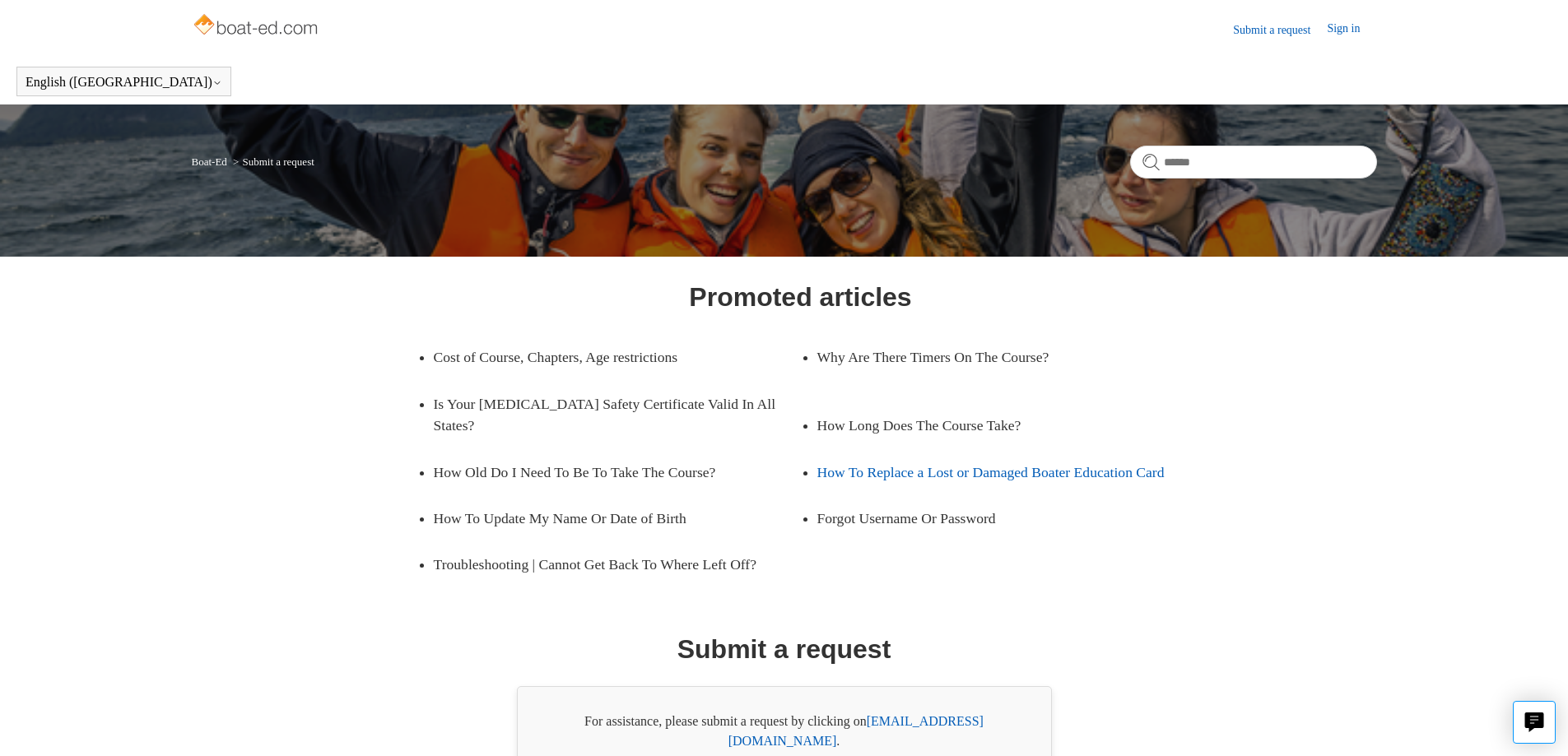
click at [939, 452] on link "How To Replace a Lost or Damaged Boater Education Card" at bounding box center [1001, 473] width 367 height 46
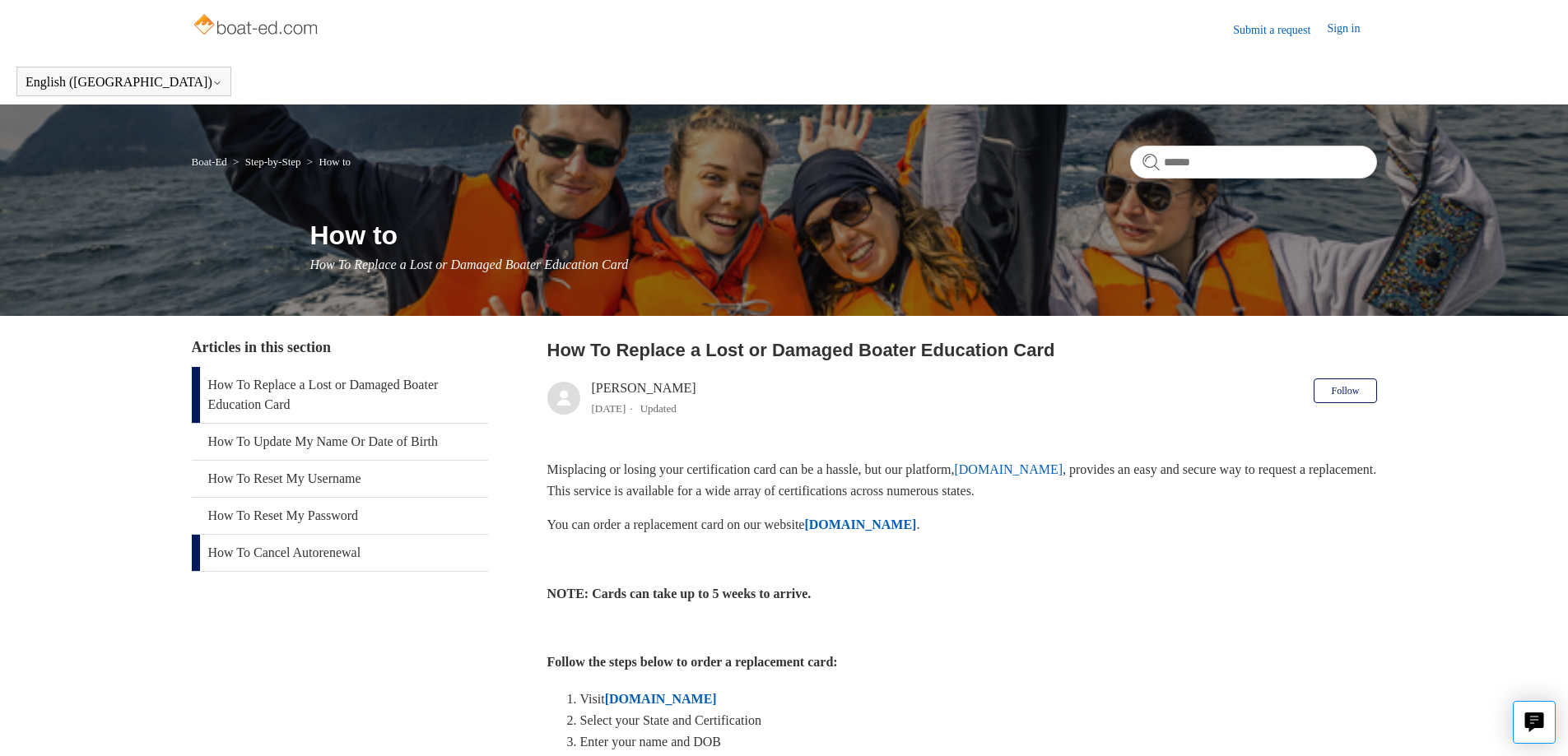
click at [326, 555] on link "How To Cancel Autorenewal" at bounding box center [340, 553] width 296 height 36
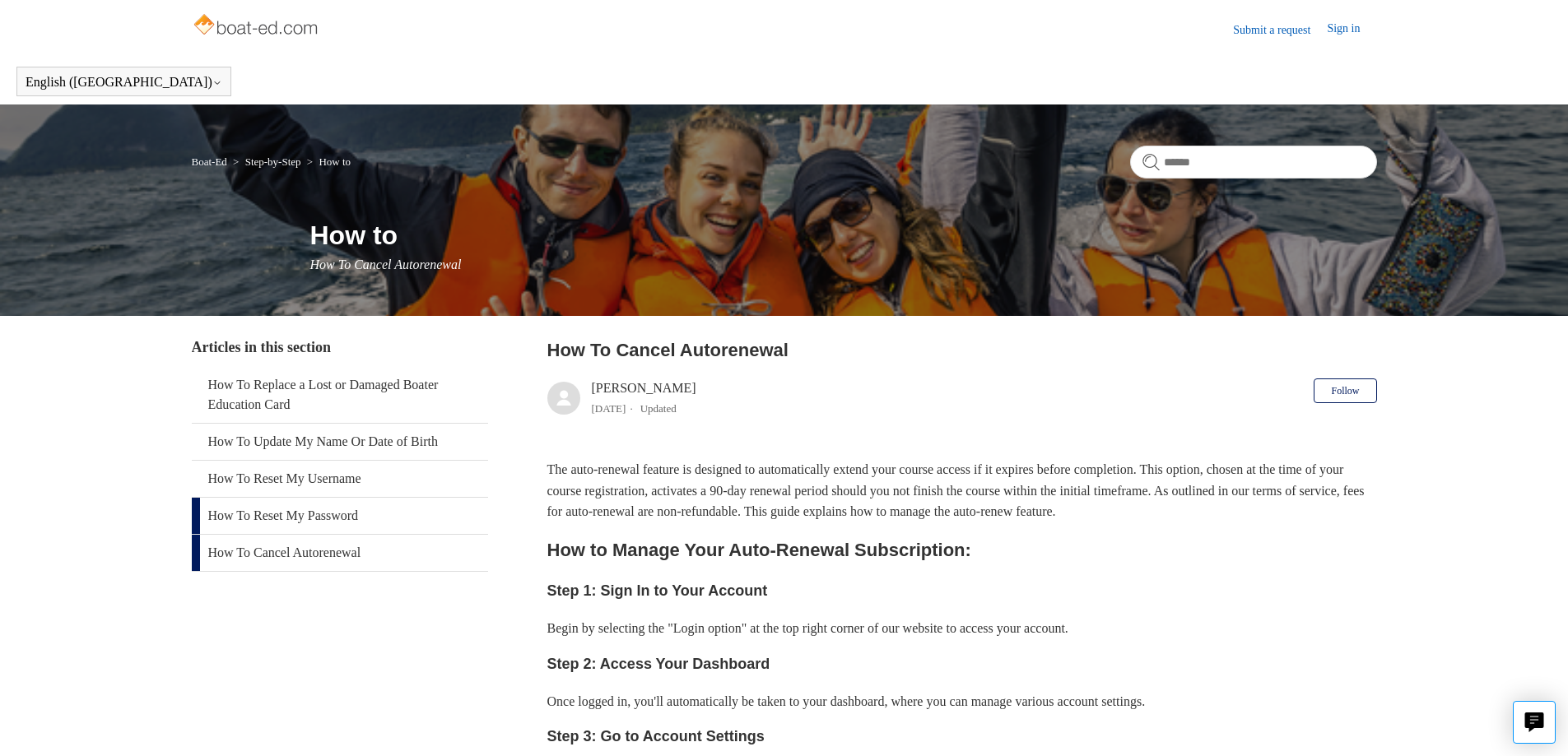
click at [314, 515] on link "How To Reset My Password" at bounding box center [340, 515] width 296 height 36
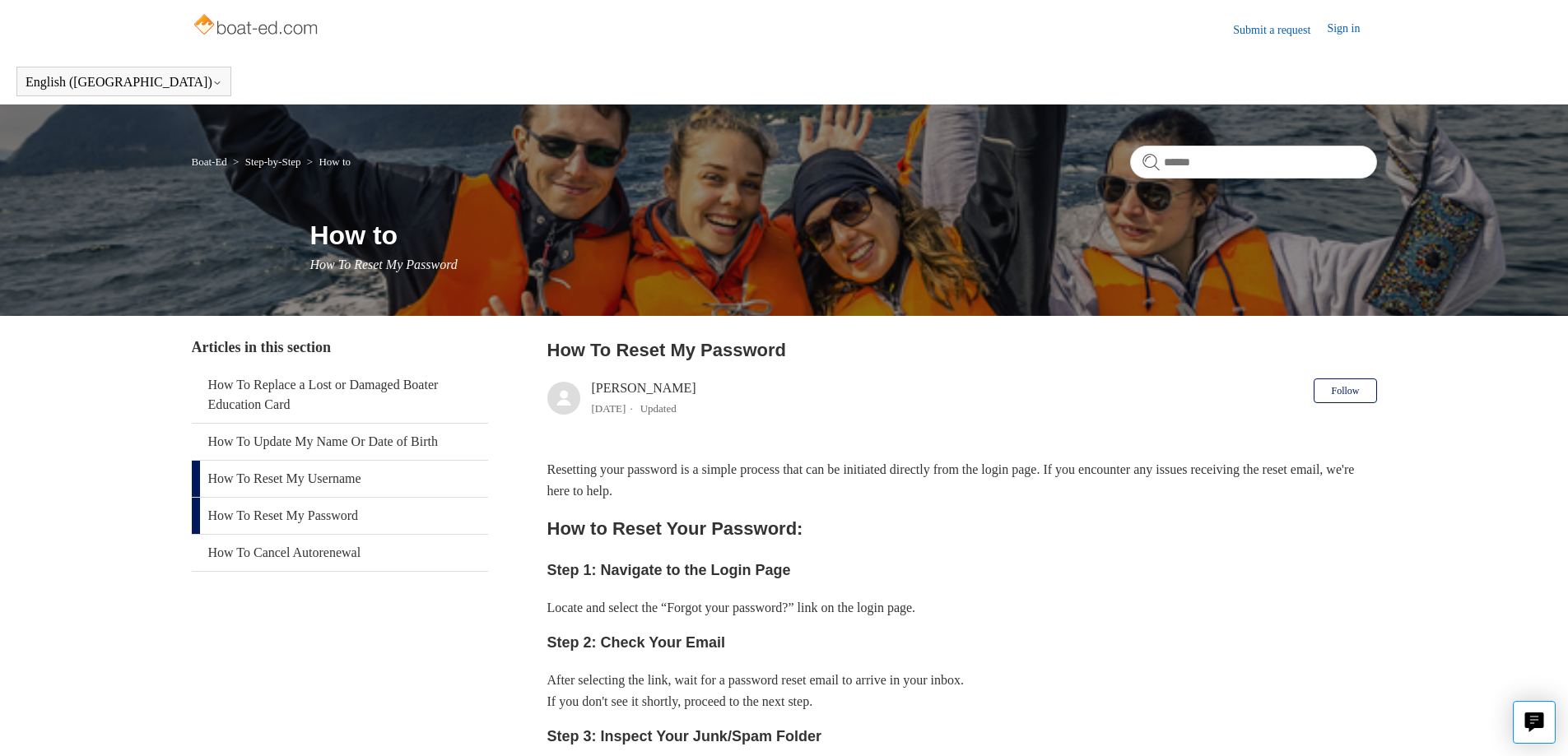
click at [310, 481] on link "How To Reset My Username" at bounding box center [340, 479] width 296 height 36
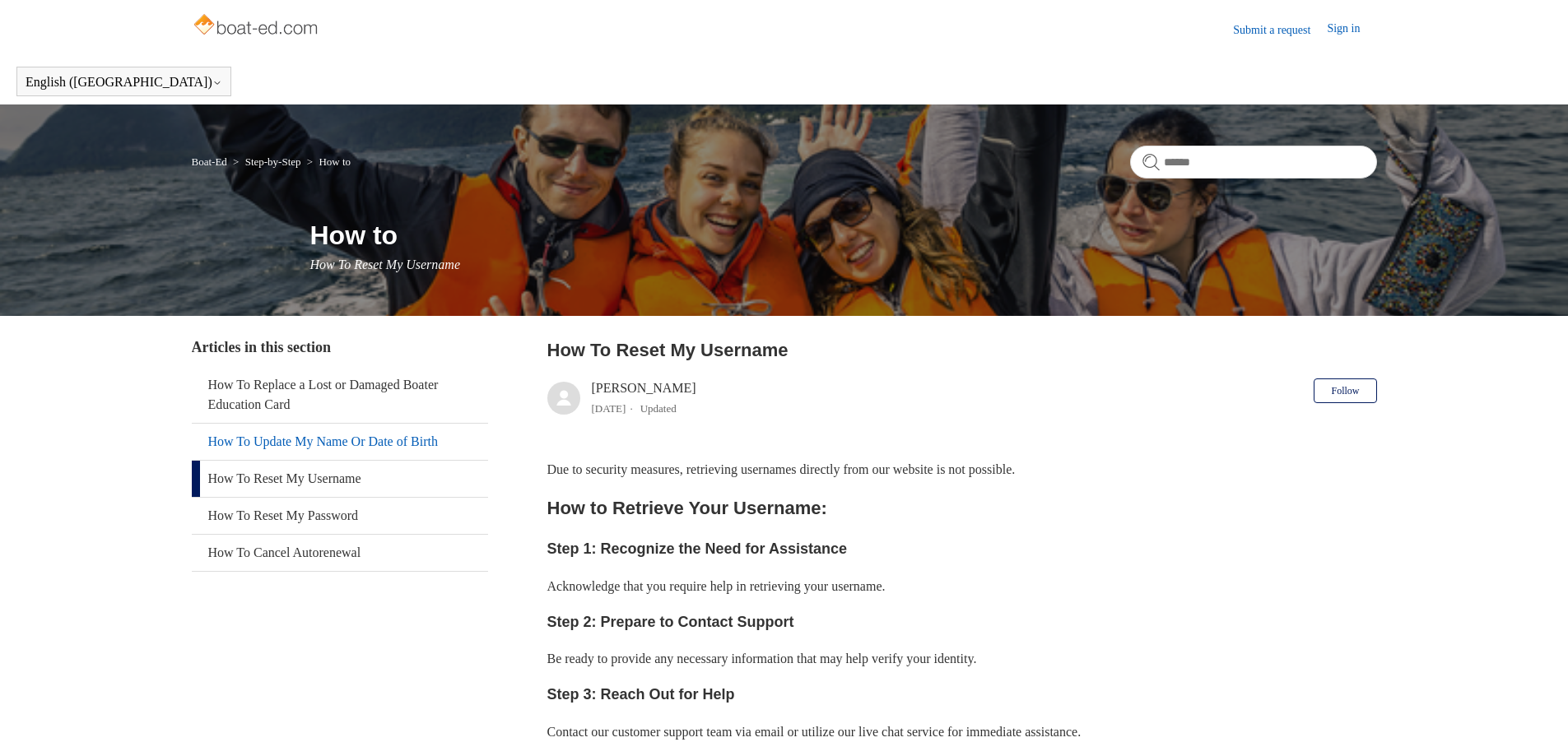
click at [311, 452] on link "How To Update My Name Or Date of Birth" at bounding box center [340, 442] width 296 height 36
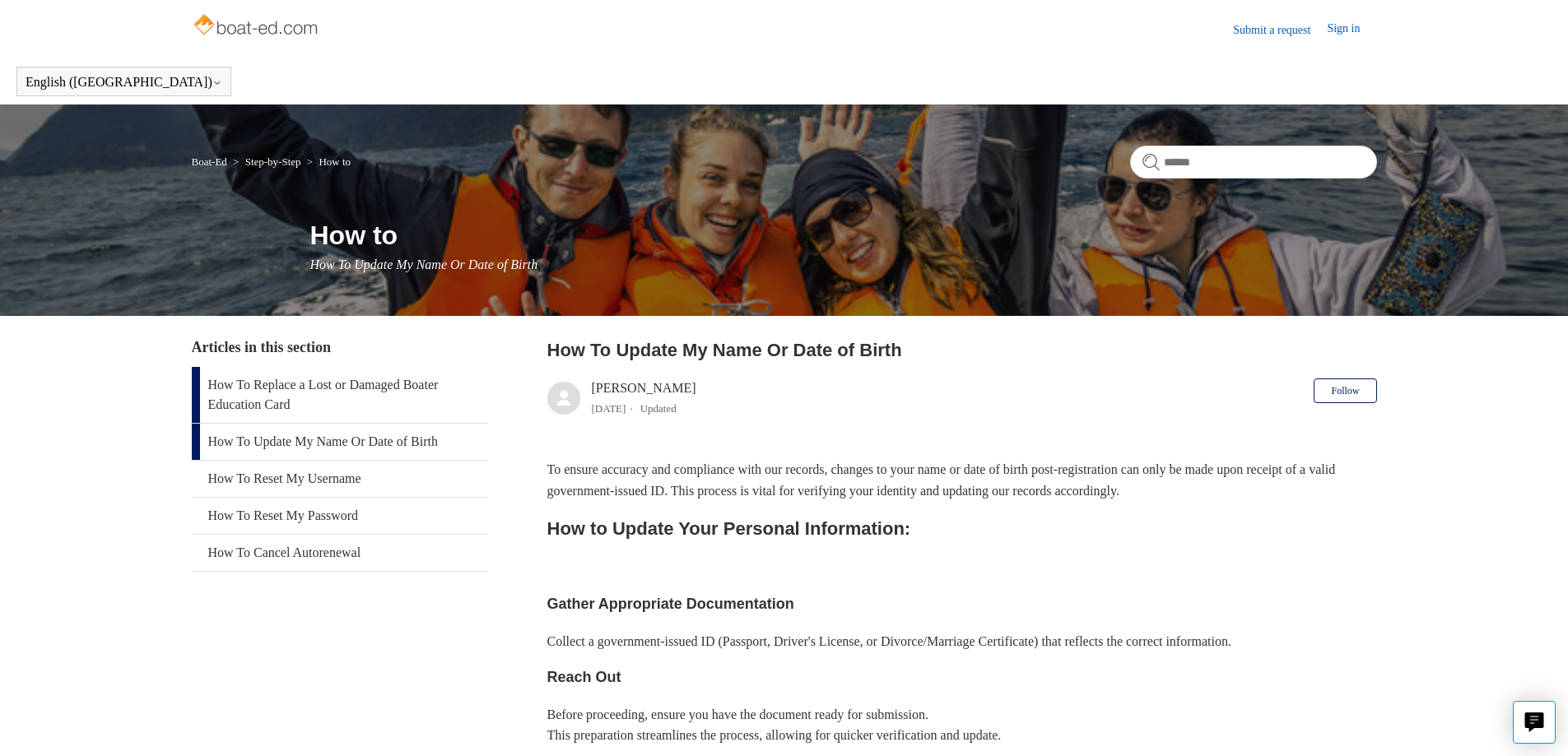
click at [313, 404] on link "How To Replace a Lost or Damaged Boater Education Card" at bounding box center [340, 395] width 296 height 56
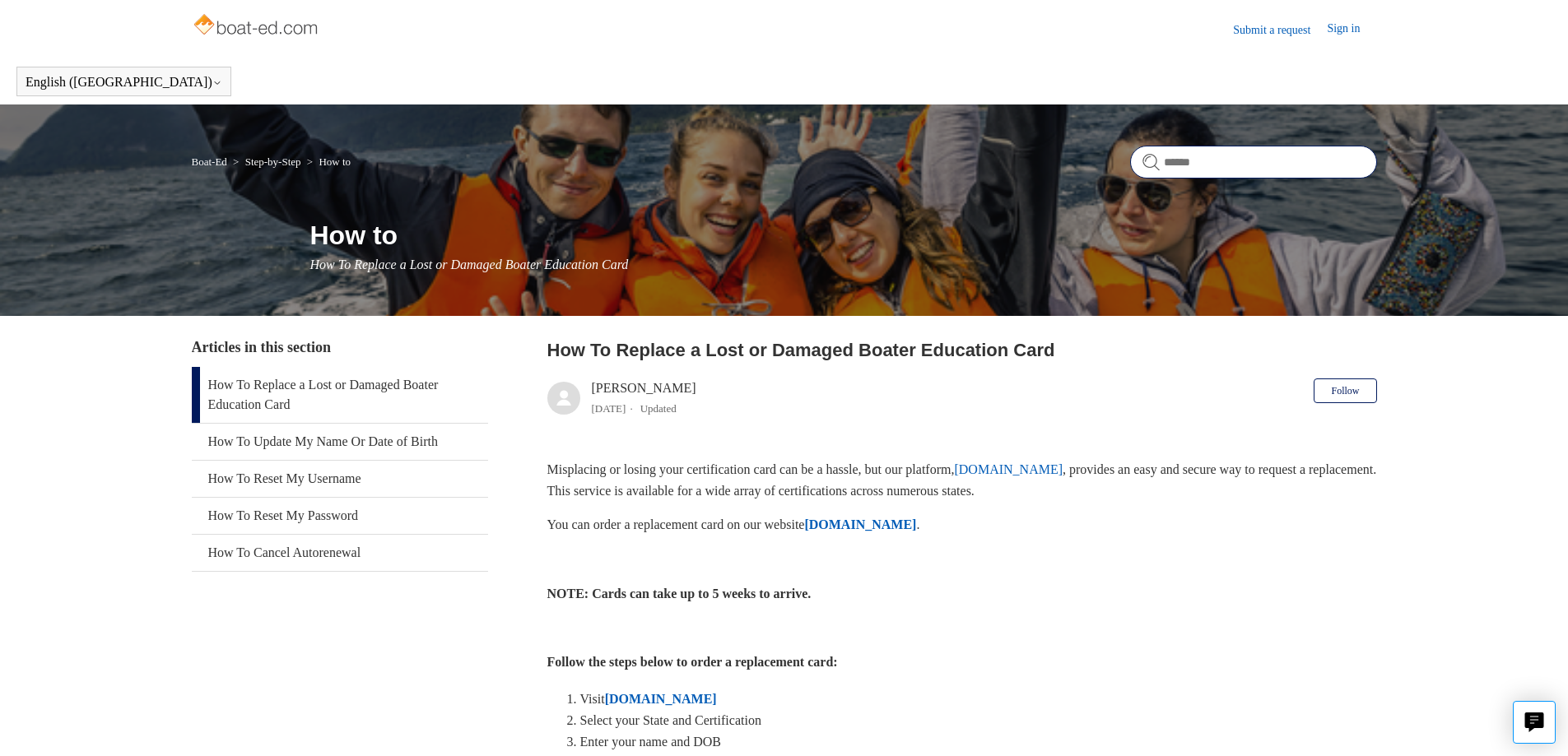
click at [1193, 150] on input "Search" at bounding box center [1253, 162] width 247 height 33
type input "*"
type input "**********"
